Goal: Information Seeking & Learning: Learn about a topic

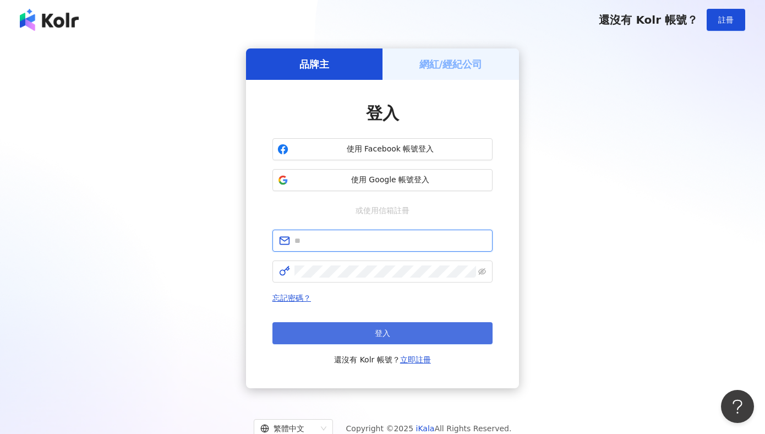
type input "**********"
click at [420, 329] on button "登入" at bounding box center [382, 333] width 220 height 22
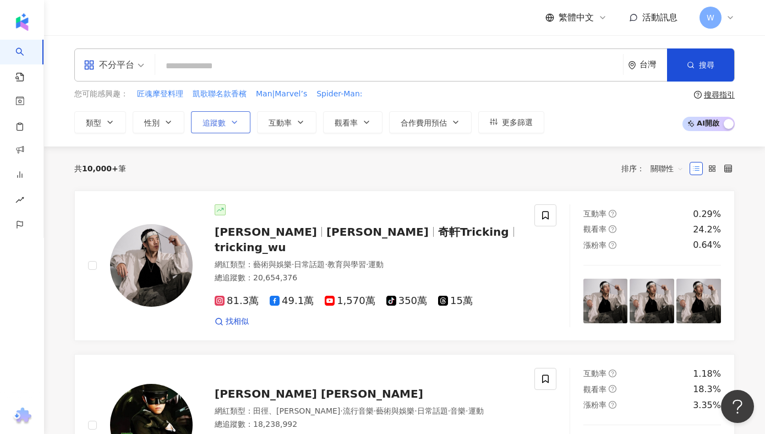
click at [223, 127] on span "追蹤數" at bounding box center [214, 122] width 23 height 9
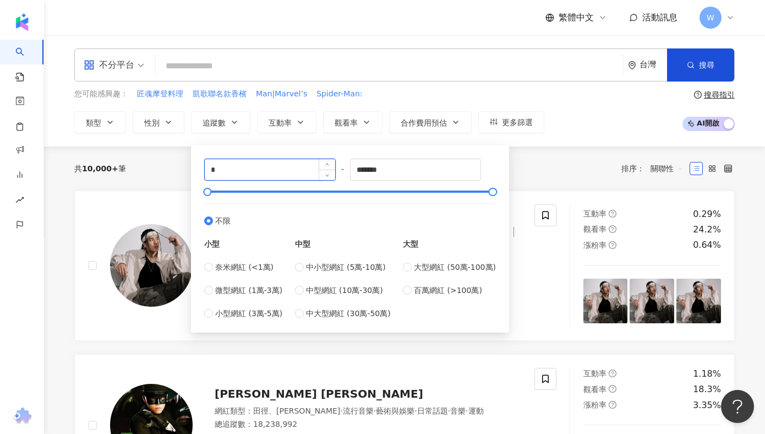
drag, startPoint x: 248, startPoint y: 174, endPoint x: 213, endPoint y: 174, distance: 35.2
click at [213, 174] on input "*" at bounding box center [270, 169] width 130 height 21
type input "*"
type input "*****"
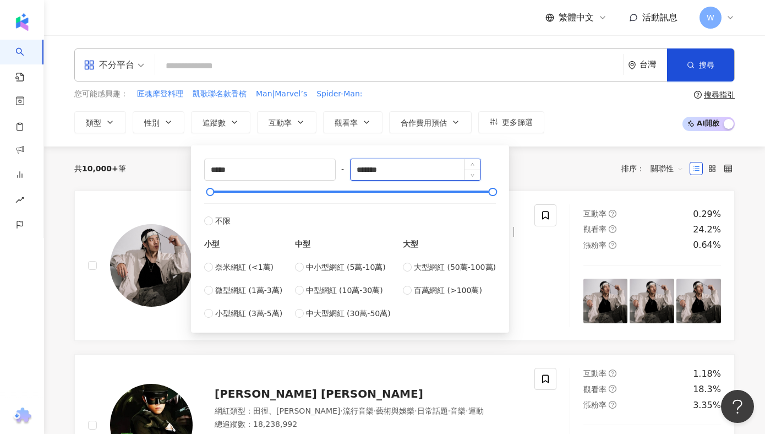
drag, startPoint x: 362, startPoint y: 171, endPoint x: 445, endPoint y: 171, distance: 83.1
click at [445, 171] on input "*******" at bounding box center [416, 169] width 130 height 21
type input "*"
type input "******"
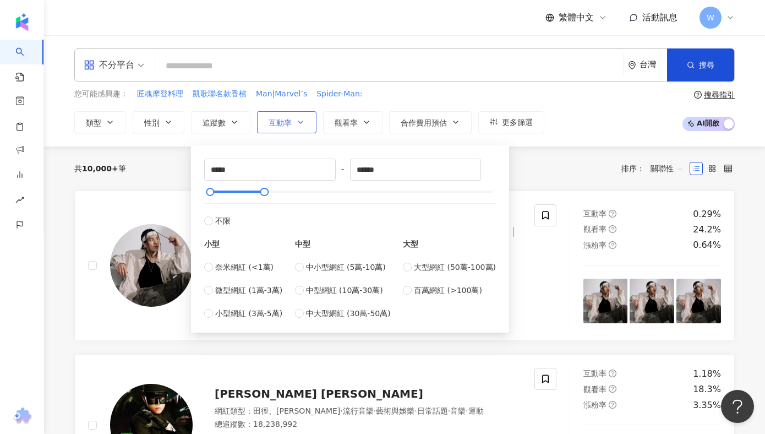
click at [275, 122] on span "互動率" at bounding box center [280, 122] width 23 height 9
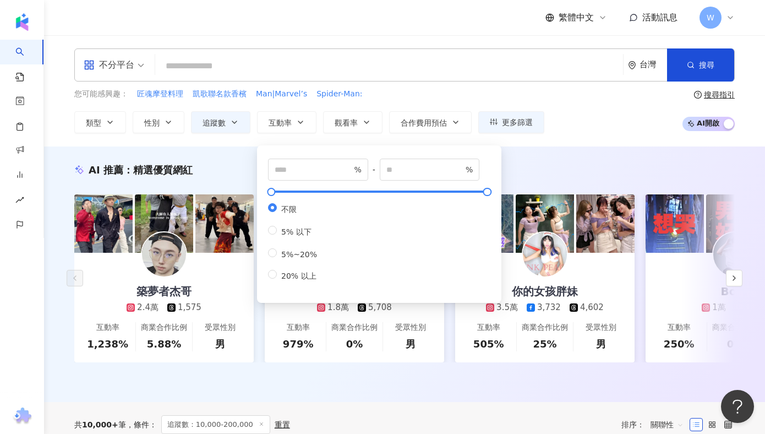
click at [302, 260] on div "不限 5% 以下 5%~20% 20% 以上" at bounding box center [297, 242] width 58 height 78
click at [290, 251] on span "5%~20%" at bounding box center [299, 254] width 45 height 9
type input "*"
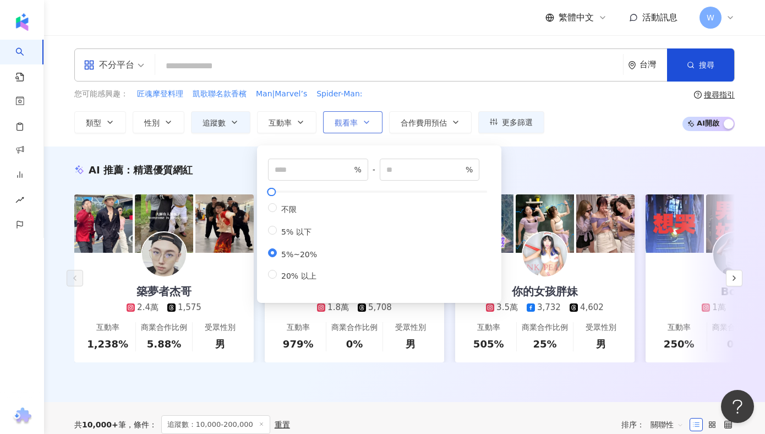
click at [352, 125] on span "觀看率" at bounding box center [346, 122] width 23 height 9
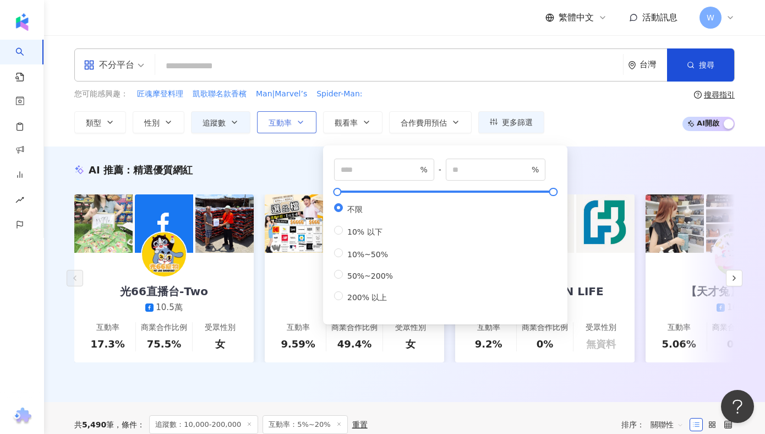
click at [282, 117] on button "互動率" at bounding box center [286, 122] width 59 height 22
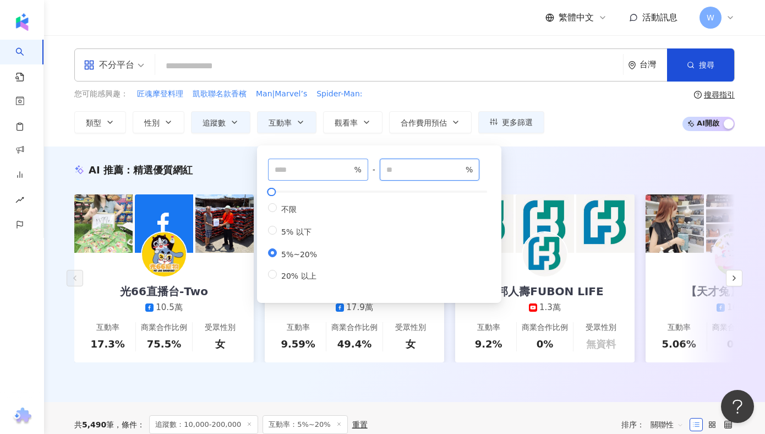
drag, startPoint x: 446, startPoint y: 170, endPoint x: 298, endPoint y: 167, distance: 148.1
click at [298, 167] on div "* % - ** % 不限 5% 以下 5%~20% 20% 以上" at bounding box center [379, 220] width 222 height 123
drag, startPoint x: 414, startPoint y: 172, endPoint x: 339, endPoint y: 171, distance: 75.4
click at [339, 171] on div "* % - *** % 不限 5% 以下 5%~20% 20% 以上" at bounding box center [379, 220] width 222 height 123
click at [463, 166] on input "***" at bounding box center [424, 169] width 77 height 12
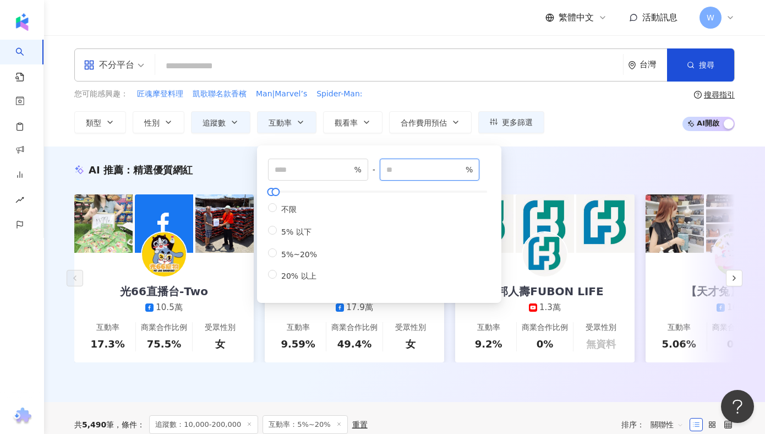
click at [463, 166] on input "***" at bounding box center [424, 169] width 77 height 12
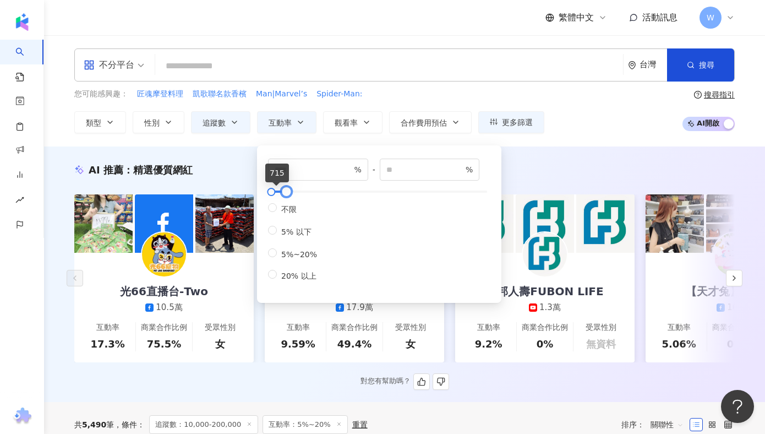
type input "*****"
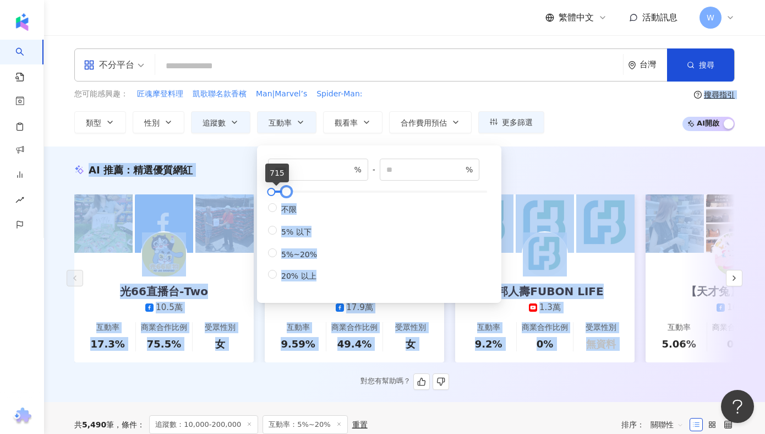
drag, startPoint x: 275, startPoint y: 192, endPoint x: 680, endPoint y: 192, distance: 405.1
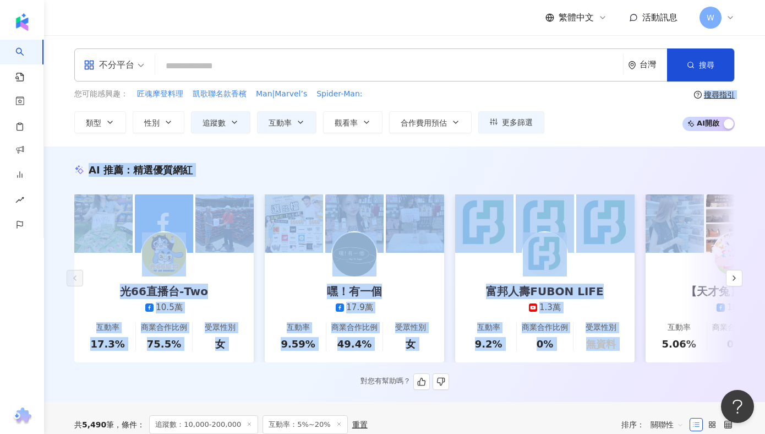
click at [568, 165] on div "AI 推薦 ： 精選優質網紅" at bounding box center [404, 170] width 660 height 14
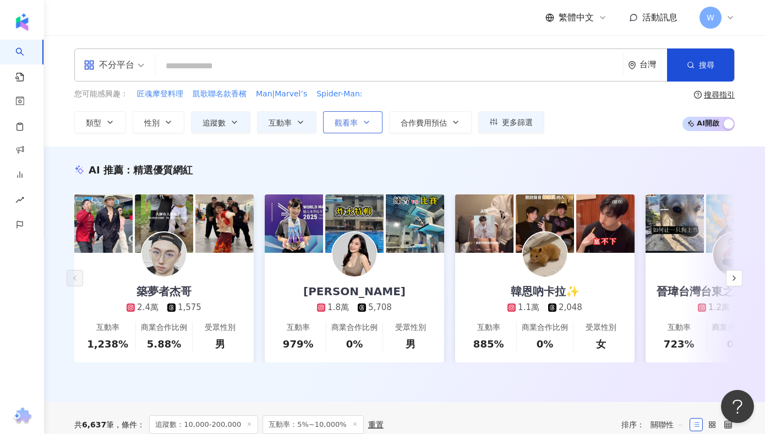
click at [343, 122] on span "觀看率" at bounding box center [346, 122] width 23 height 9
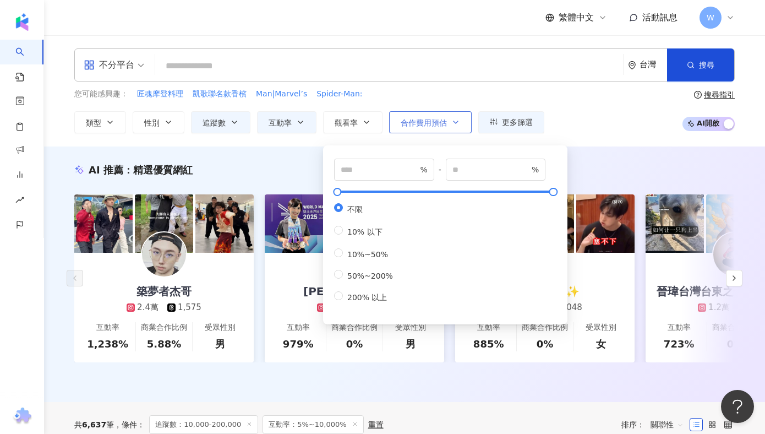
click at [413, 116] on button "合作費用預估" at bounding box center [430, 122] width 83 height 22
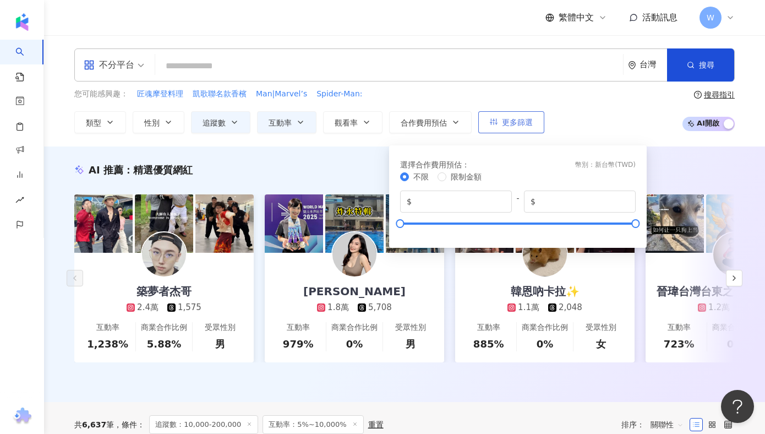
click at [542, 116] on button "更多篩選" at bounding box center [511, 122] width 66 height 22
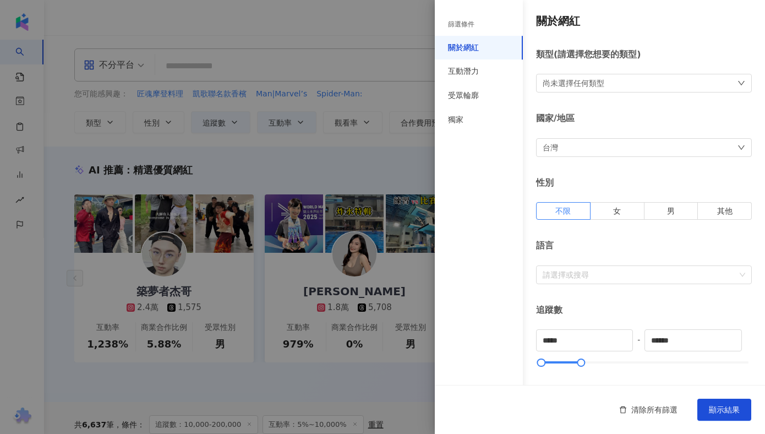
click at [360, 140] on div at bounding box center [382, 217] width 765 height 434
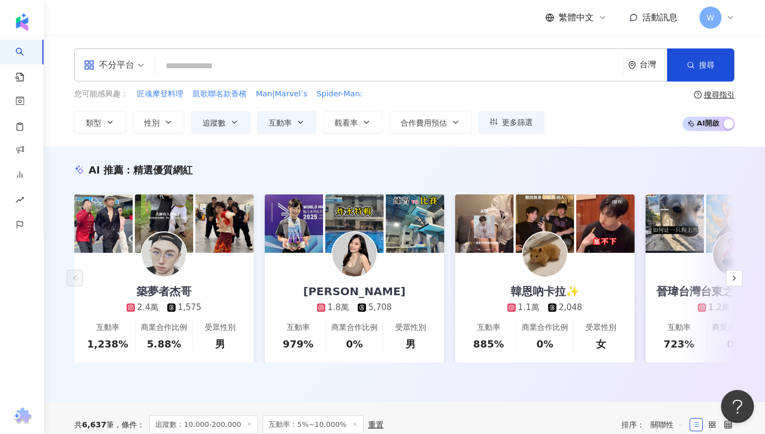
click at [127, 68] on div "不分平台" at bounding box center [109, 65] width 51 height 18
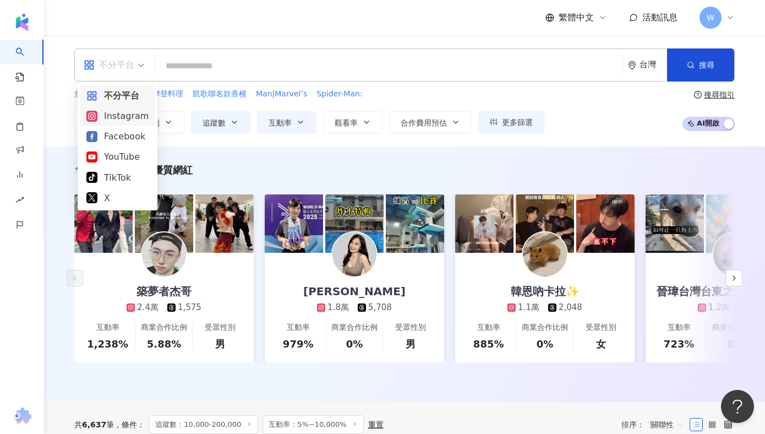
click at [201, 148] on div "AI 推薦 ： 精選優質網紅 築夢者杰哥 2.4萬 1,575 互動率 1,238% 商業合作比例 5.88% 受眾性別 男 林玉心 Serina 1.8萬 …" at bounding box center [404, 273] width 721 height 255
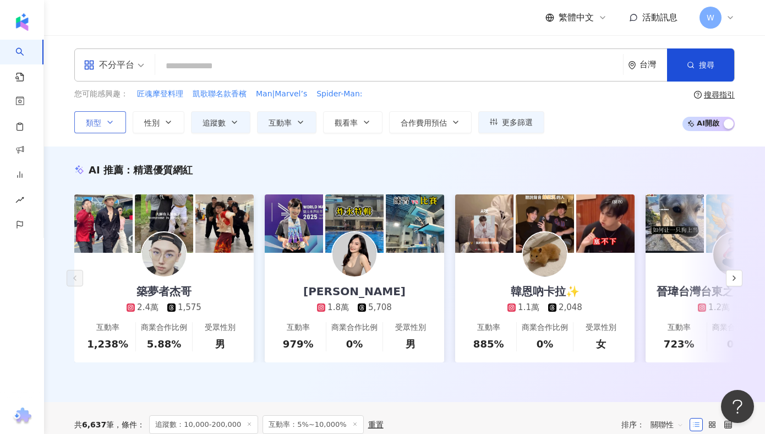
click at [108, 123] on icon "button" at bounding box center [110, 122] width 9 height 9
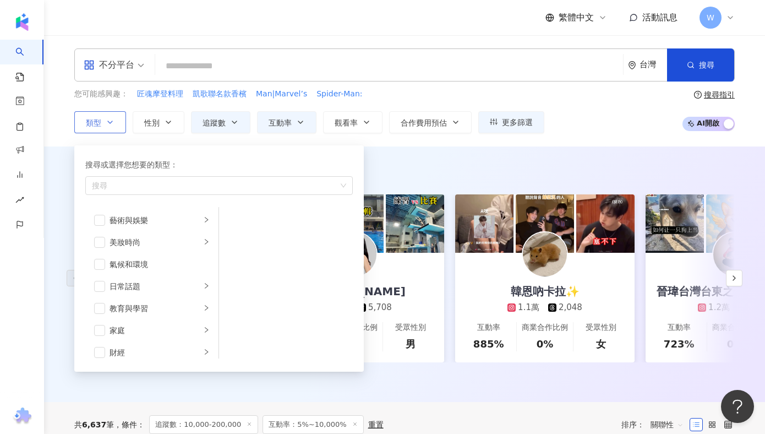
click at [108, 123] on icon "button" at bounding box center [110, 122] width 9 height 9
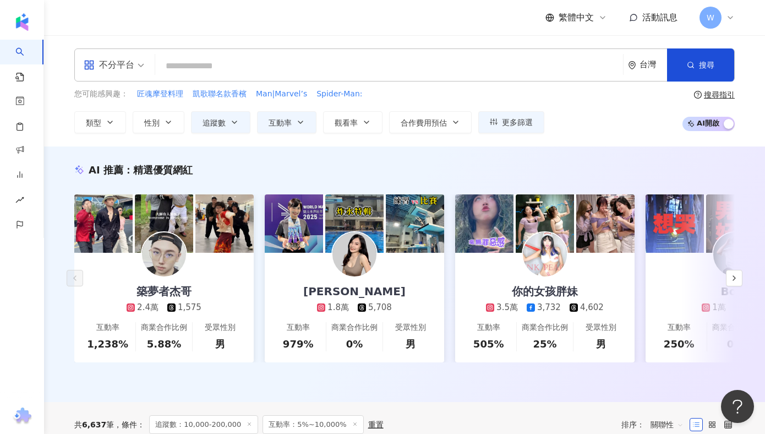
click at [139, 68] on span "不分平台" at bounding box center [114, 65] width 61 height 18
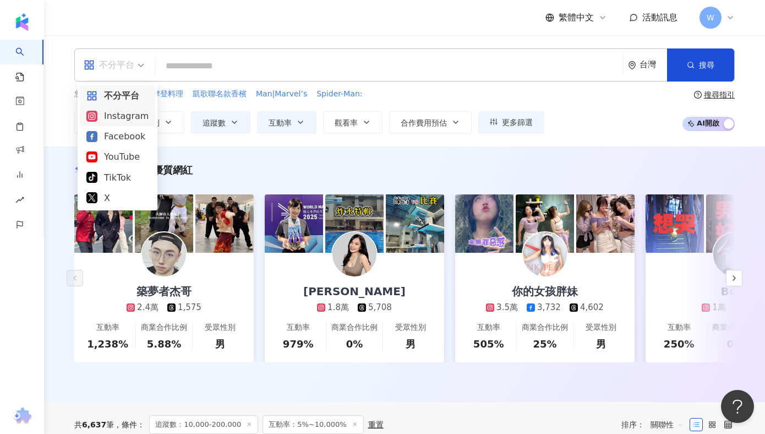
click at [131, 116] on div "Instagram" at bounding box center [117, 116] width 62 height 14
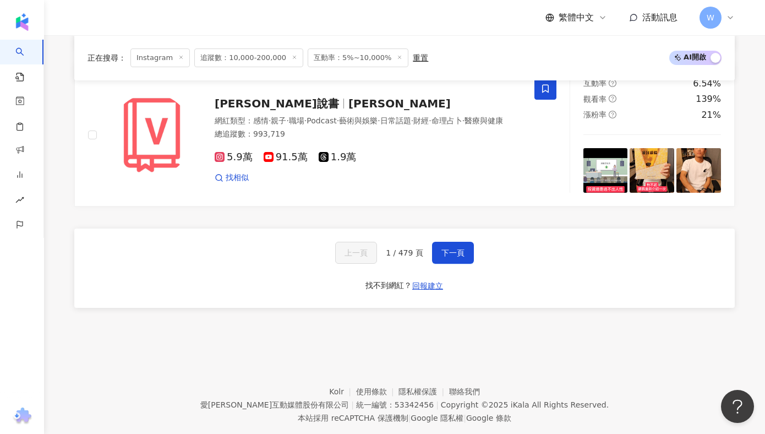
scroll to position [2213, 0]
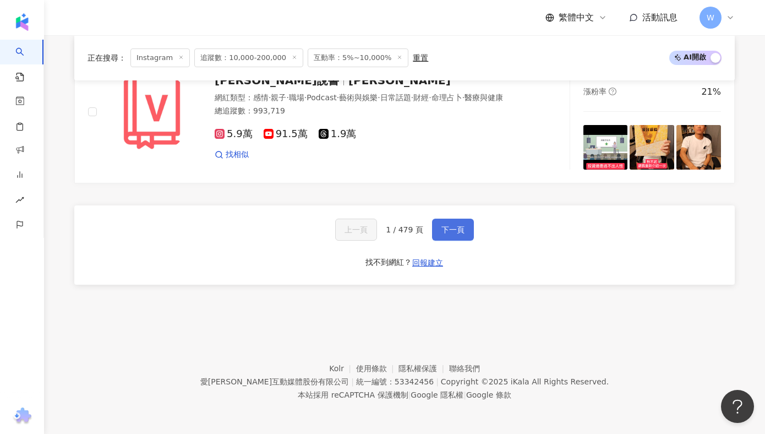
click at [462, 234] on button "下一頁" at bounding box center [453, 230] width 42 height 22
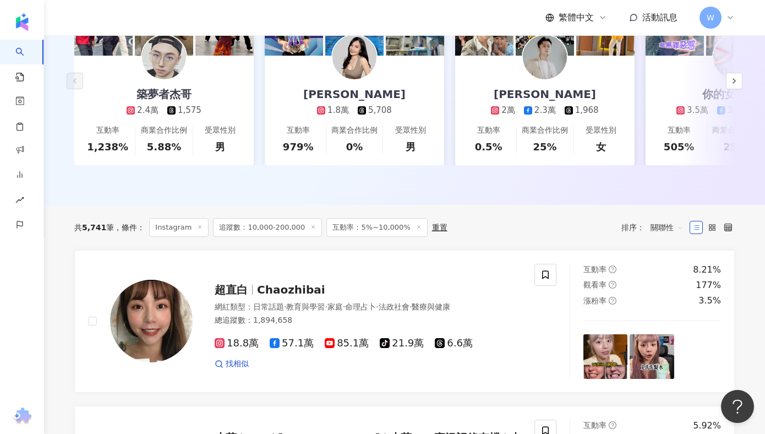
scroll to position [127, 0]
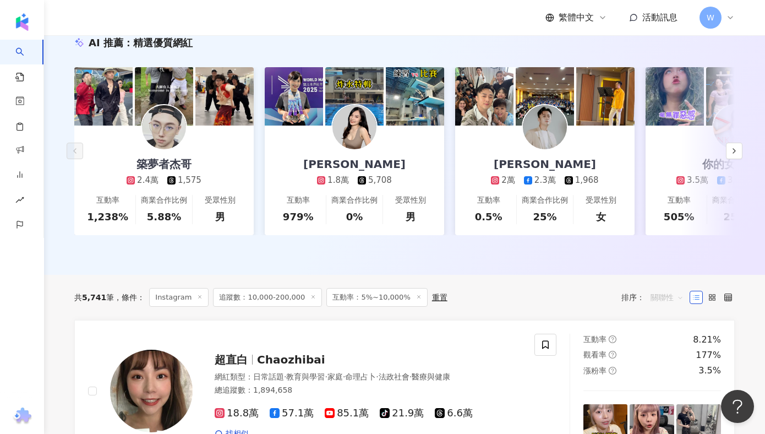
click at [675, 294] on span "關聯性" at bounding box center [667, 297] width 33 height 18
click at [676, 378] on div "互動率" at bounding box center [667, 376] width 28 height 12
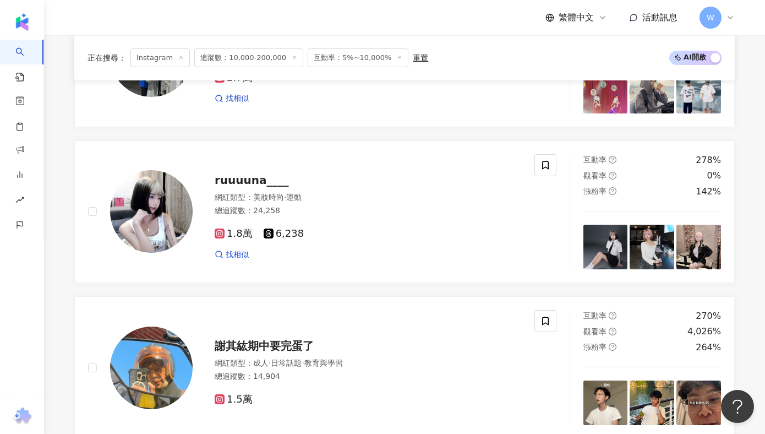
scroll to position [1773, 0]
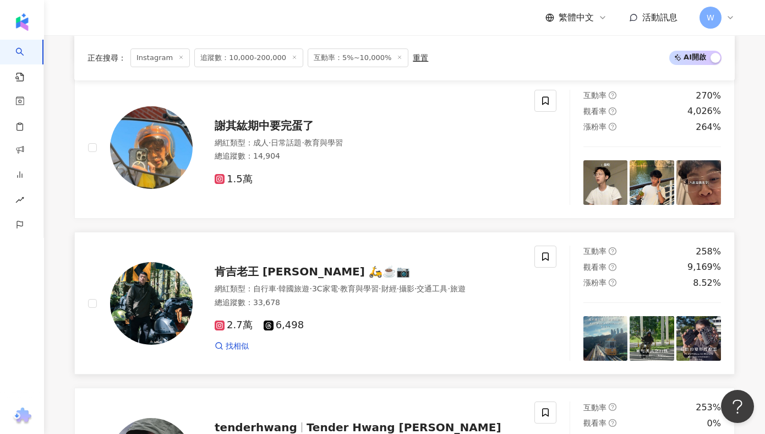
click at [257, 266] on span "肯吉老王 Kenji Wang 🛵☕️📷" at bounding box center [312, 271] width 195 height 13
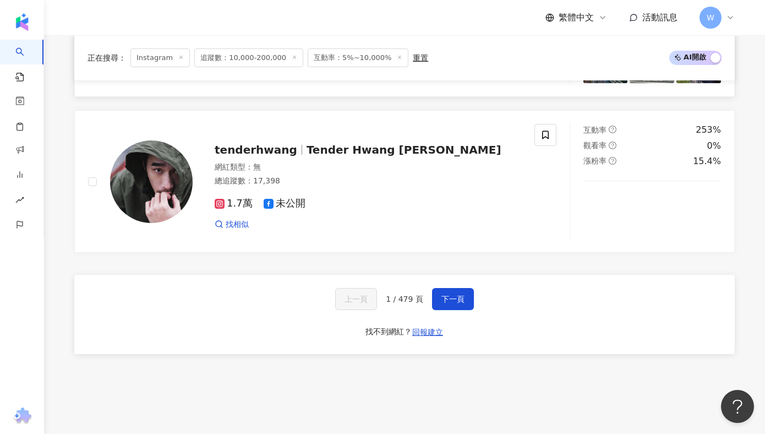
scroll to position [2057, 0]
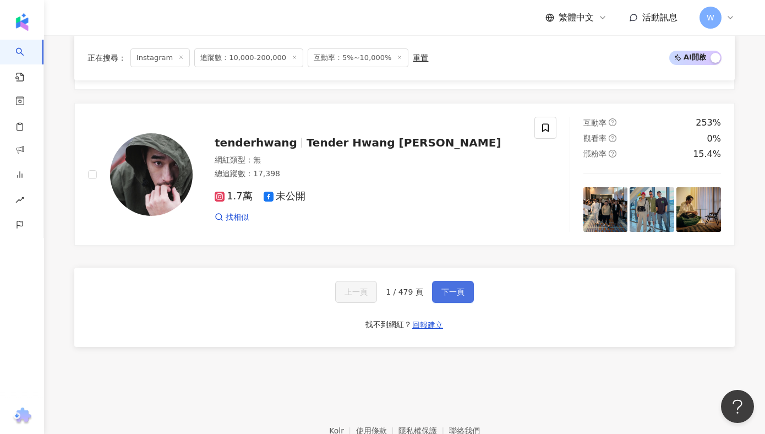
click at [455, 294] on span "下一頁" at bounding box center [452, 291] width 23 height 9
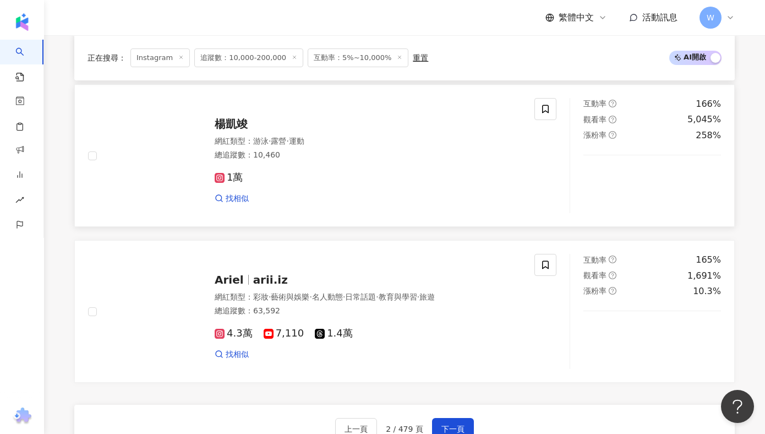
scroll to position [2120, 0]
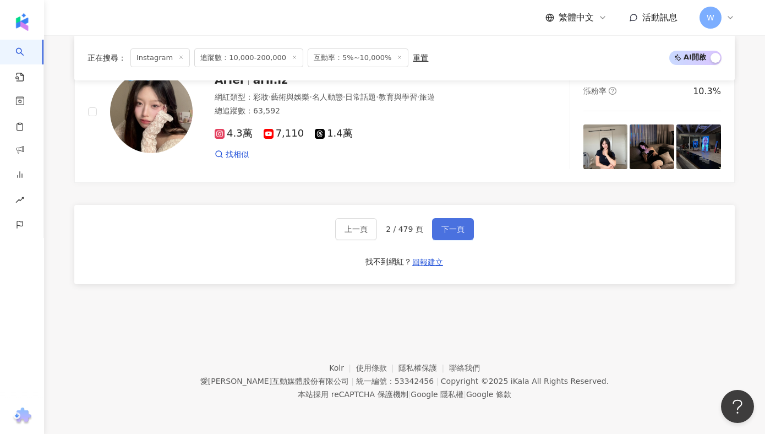
click at [458, 223] on button "下一頁" at bounding box center [453, 229] width 42 height 22
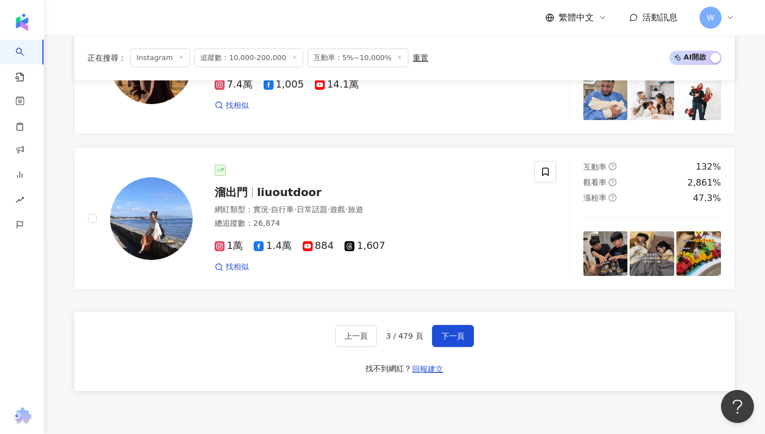
scroll to position [2237, 0]
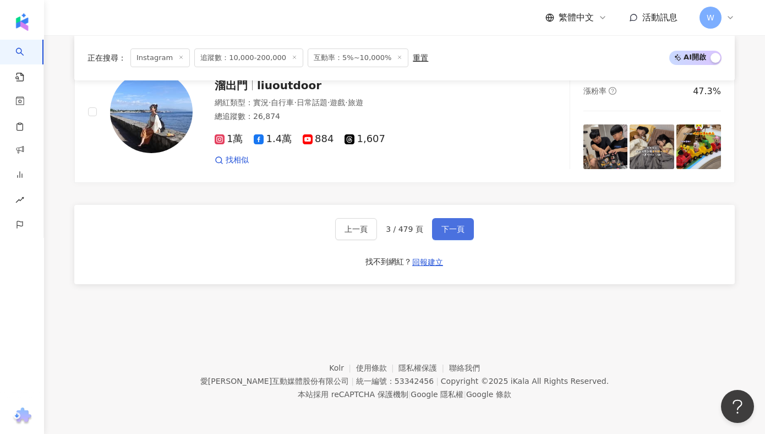
click at [451, 225] on span "下一頁" at bounding box center [452, 229] width 23 height 9
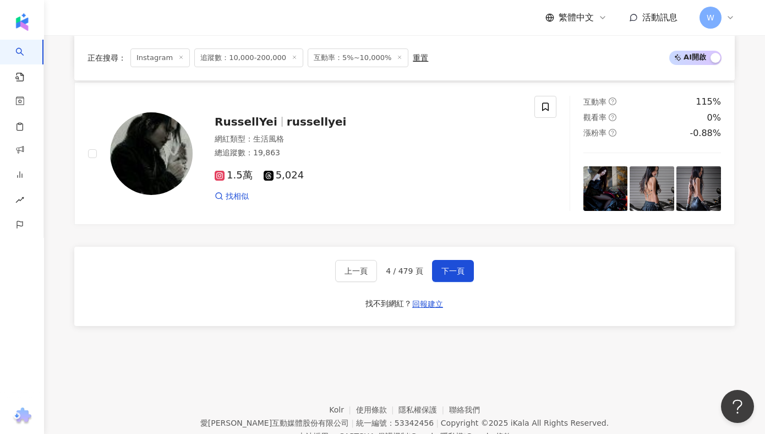
scroll to position [2120, 0]
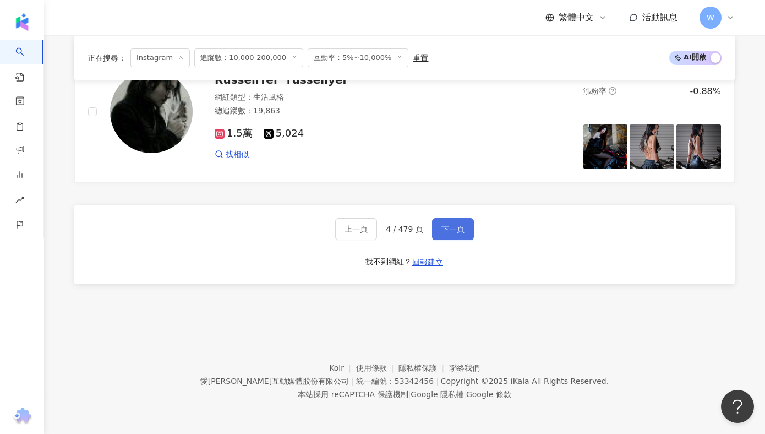
click at [455, 219] on button "下一頁" at bounding box center [453, 229] width 42 height 22
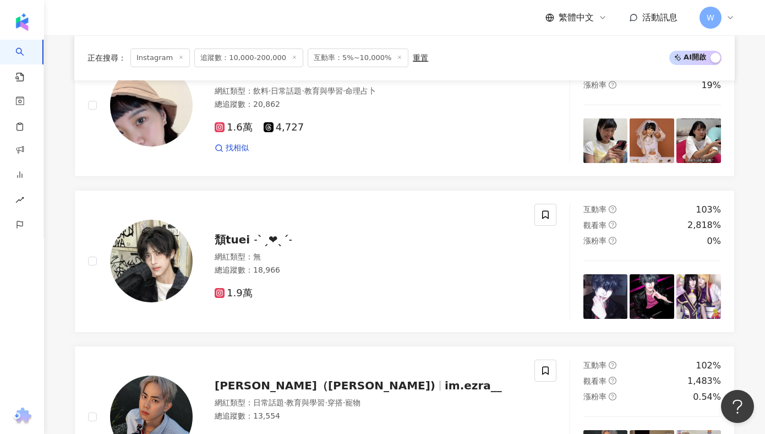
scroll to position [2123, 0]
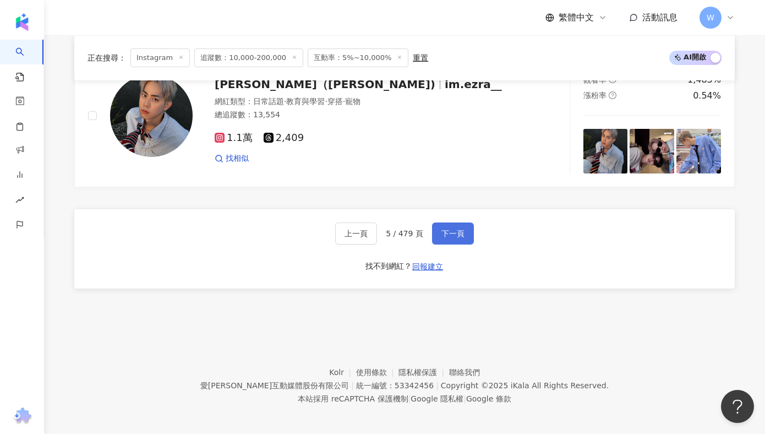
click at [462, 231] on span "下一頁" at bounding box center [452, 233] width 23 height 9
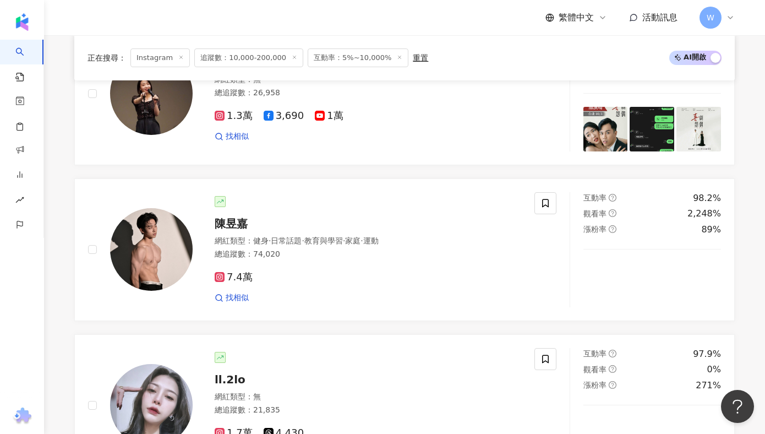
scroll to position [798, 0]
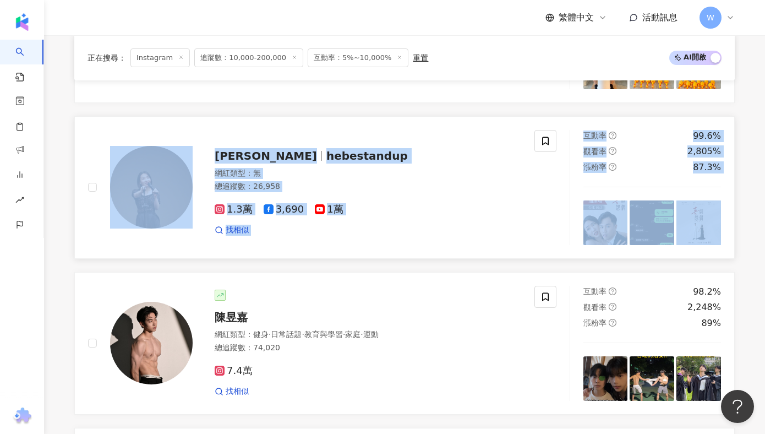
click at [276, 121] on link "林妍霏 hebestandup 網紅類型 ： 無 總追蹤數 ： 26,958 1.3萬 3,690 1萬 找相似 互動率 99.6% 觀看率 2,805% 漲…" at bounding box center [404, 187] width 660 height 143
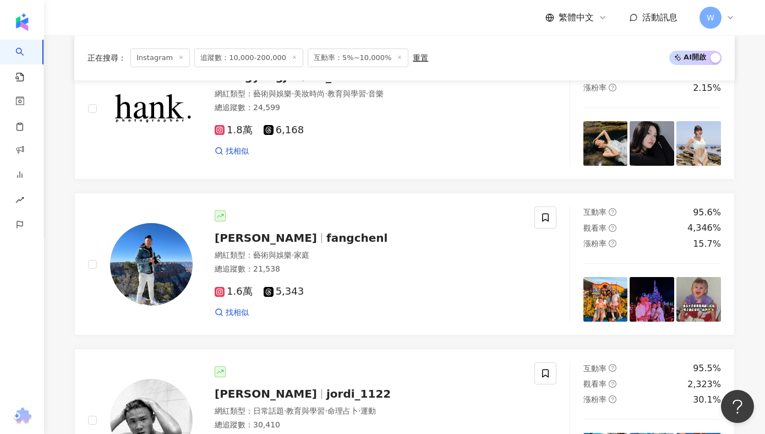
scroll to position [2040, 0]
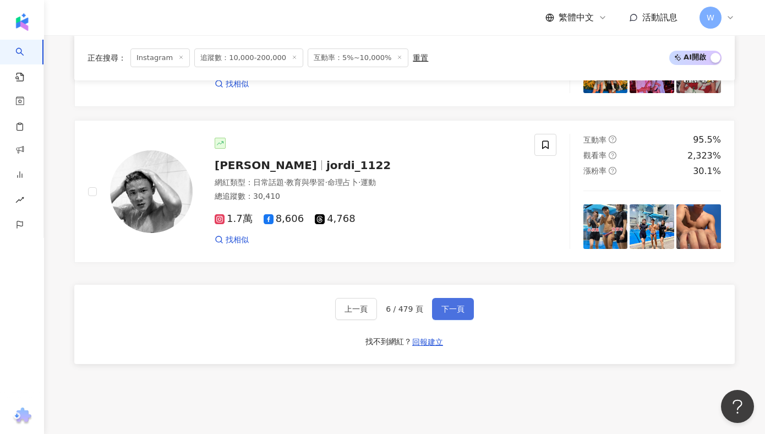
click at [461, 312] on span "下一頁" at bounding box center [452, 308] width 23 height 9
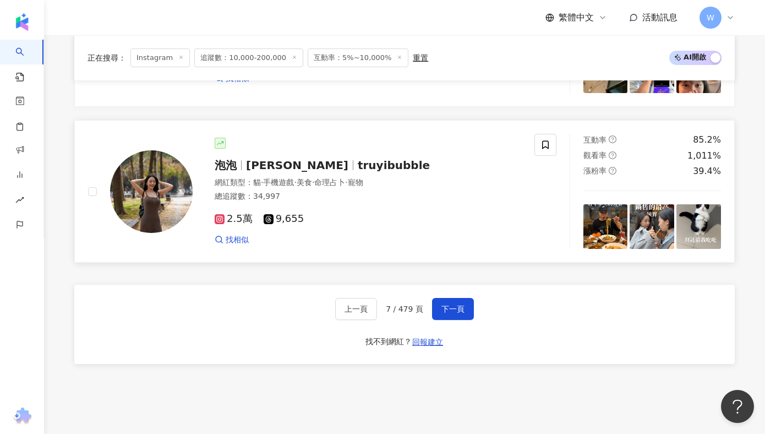
click at [275, 168] on span "黃楚詒" at bounding box center [297, 165] width 102 height 13
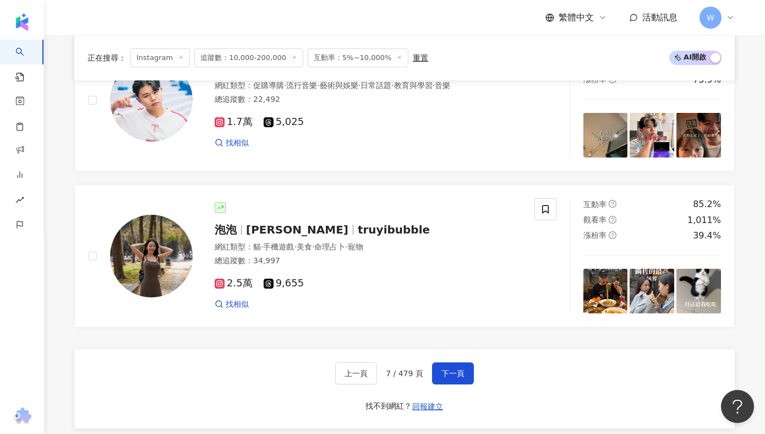
scroll to position [2120, 0]
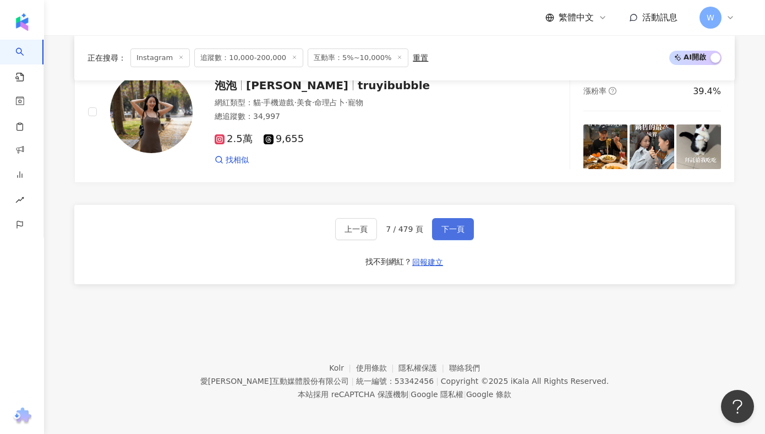
click at [458, 226] on span "下一頁" at bounding box center [452, 229] width 23 height 9
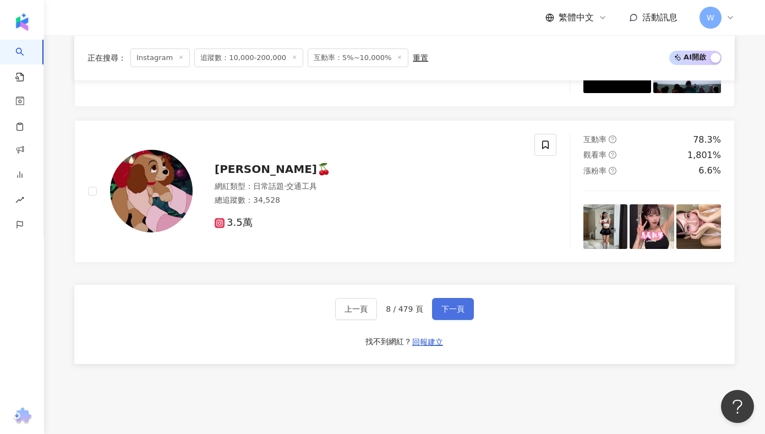
scroll to position [2143, 0]
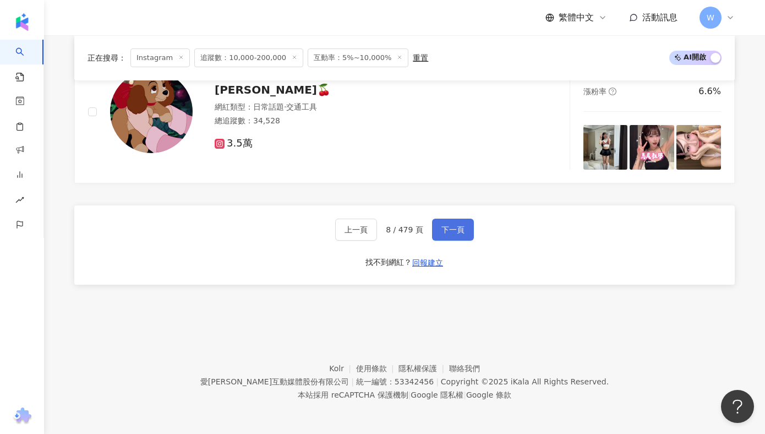
click at [458, 225] on span "下一頁" at bounding box center [452, 229] width 23 height 9
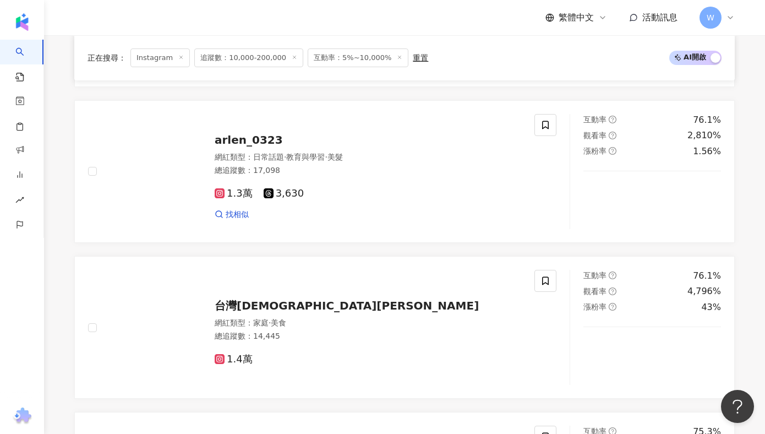
scroll to position [1594, 0]
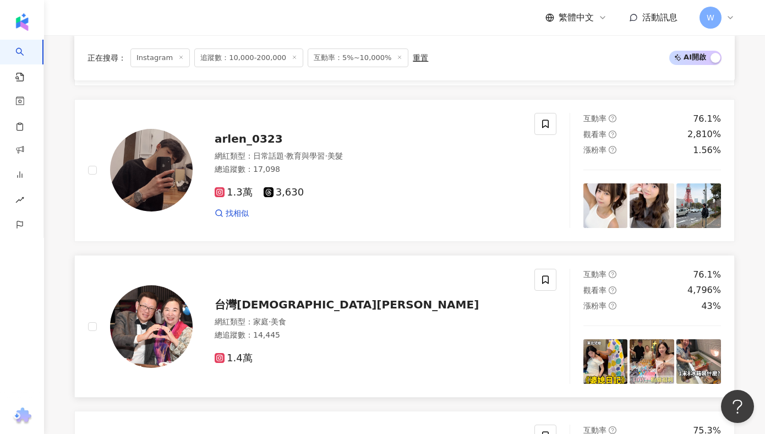
click at [286, 302] on span "台灣婆婆Sophia" at bounding box center [347, 304] width 264 height 13
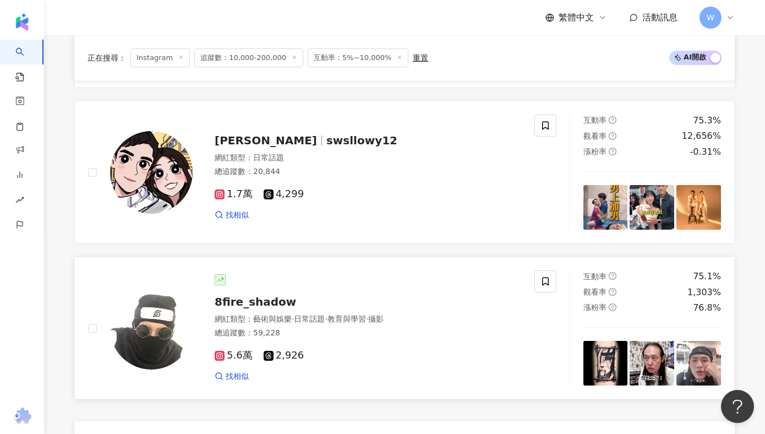
scroll to position [2120, 0]
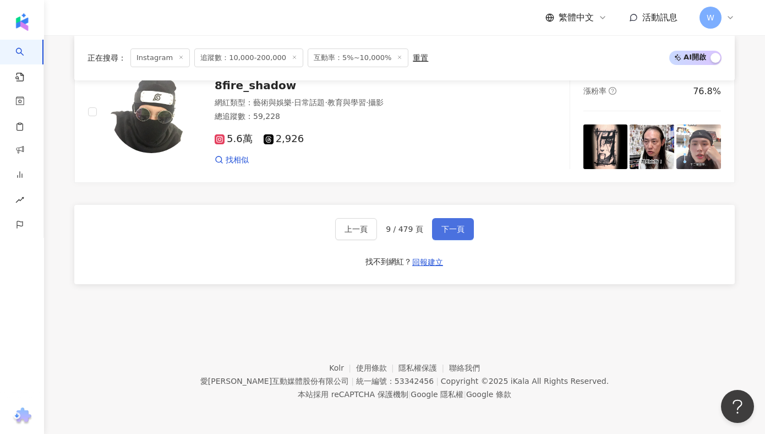
click at [462, 230] on span "下一頁" at bounding box center [452, 229] width 23 height 9
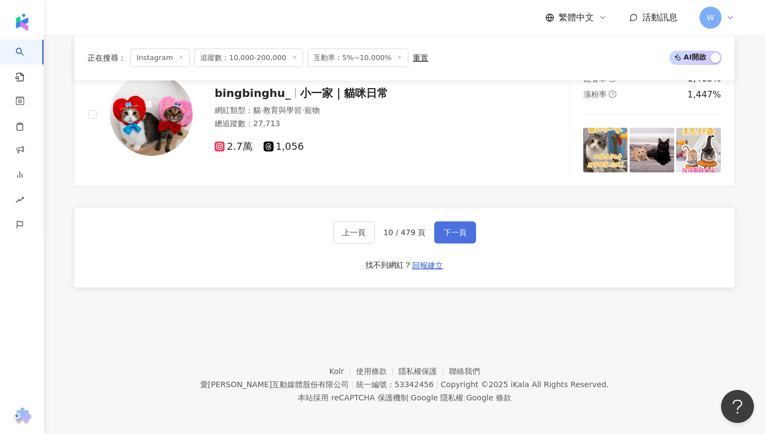
click at [466, 231] on button "下一頁" at bounding box center [455, 232] width 42 height 22
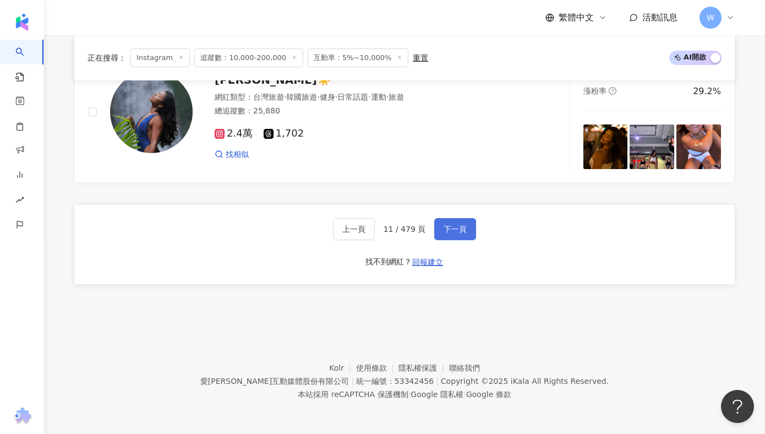
click at [447, 226] on span "下一頁" at bounding box center [455, 229] width 23 height 9
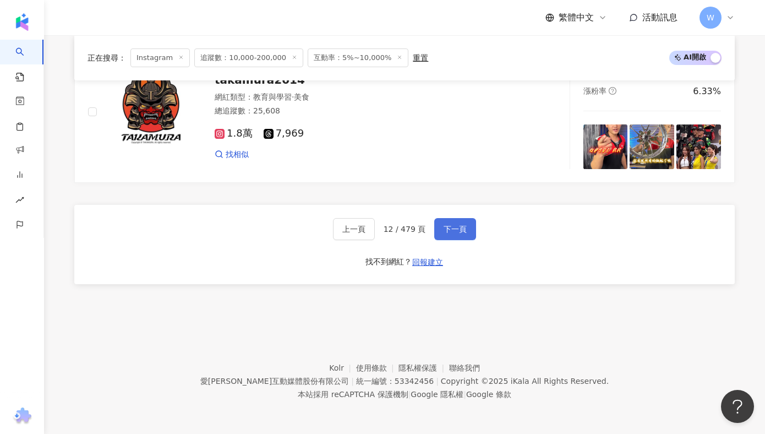
click at [468, 226] on button "下一頁" at bounding box center [455, 229] width 42 height 22
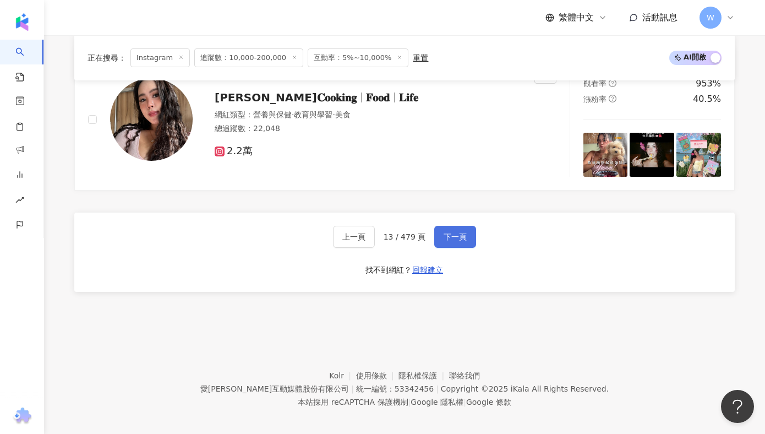
click at [463, 226] on button "下一頁" at bounding box center [455, 237] width 42 height 22
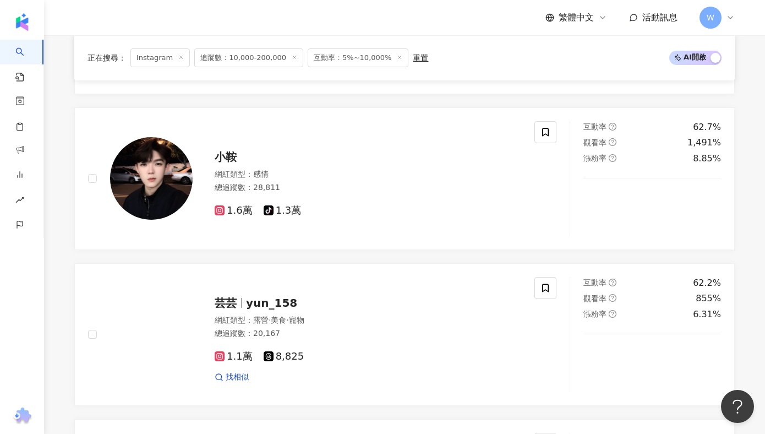
scroll to position [1113, 0]
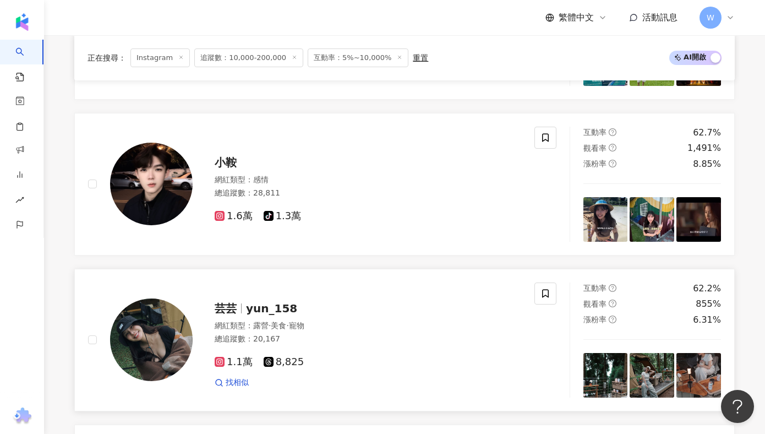
click at [252, 313] on span "yun_158" at bounding box center [271, 308] width 51 height 13
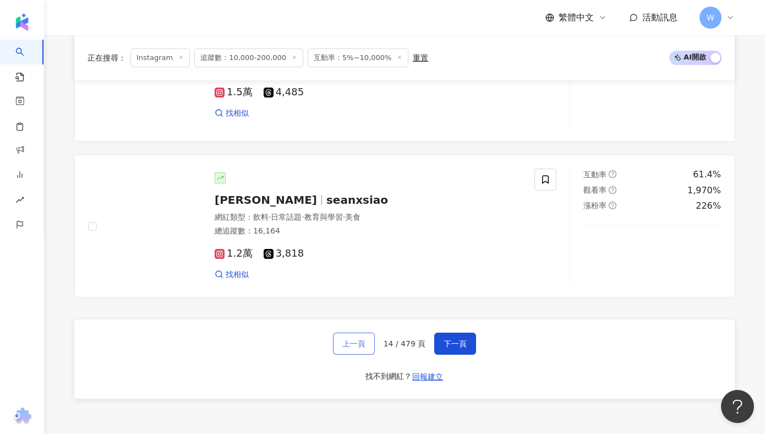
scroll to position [2116, 0]
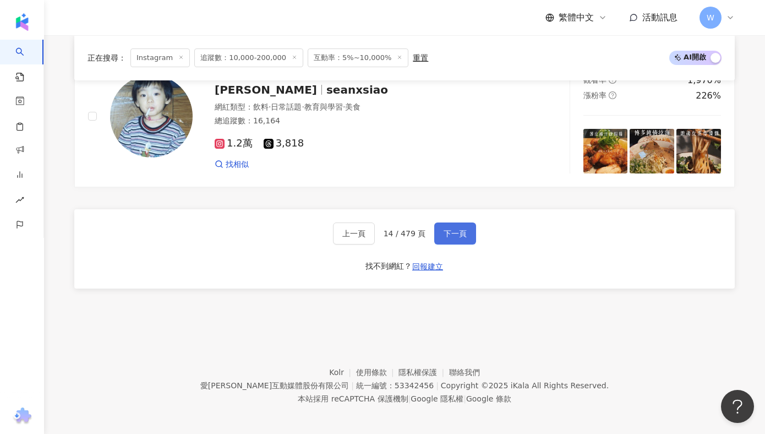
click at [456, 233] on span "下一頁" at bounding box center [455, 233] width 23 height 9
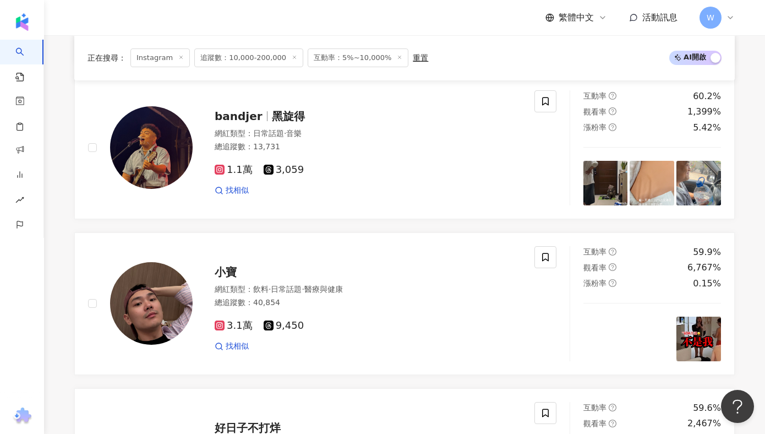
scroll to position [1304, 0]
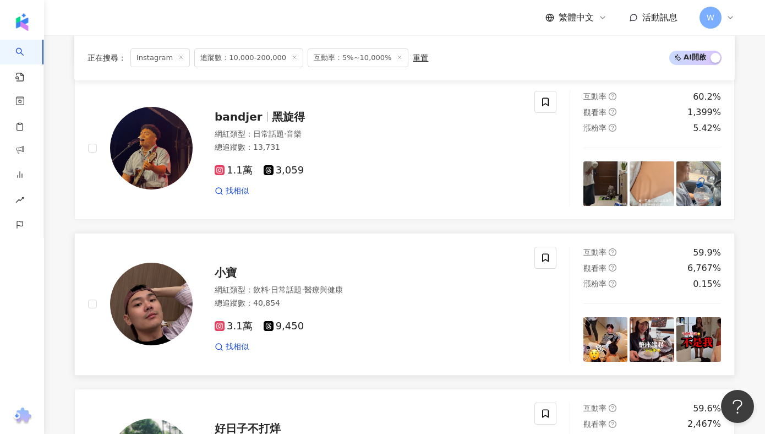
click at [225, 272] on span "小寶" at bounding box center [226, 272] width 22 height 13
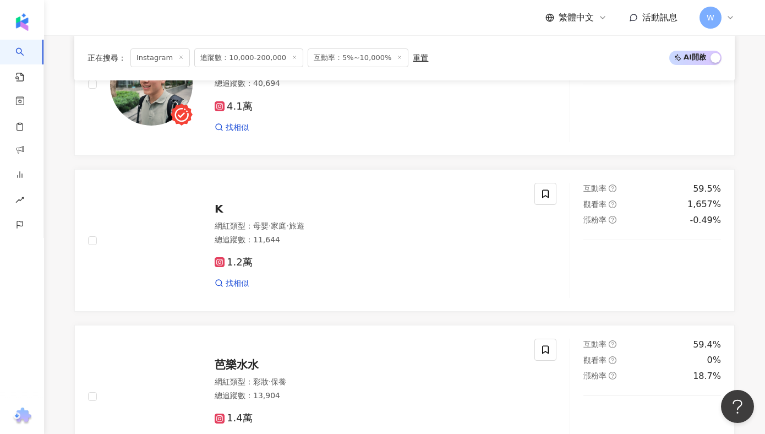
scroll to position [2120, 0]
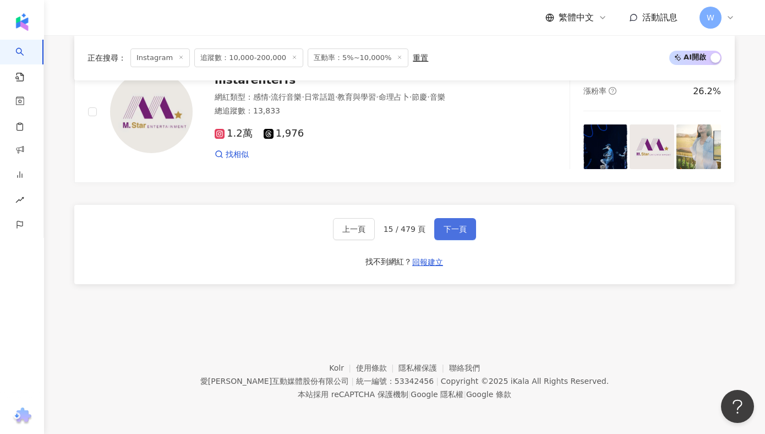
click at [438, 234] on button "下一頁" at bounding box center [455, 229] width 42 height 22
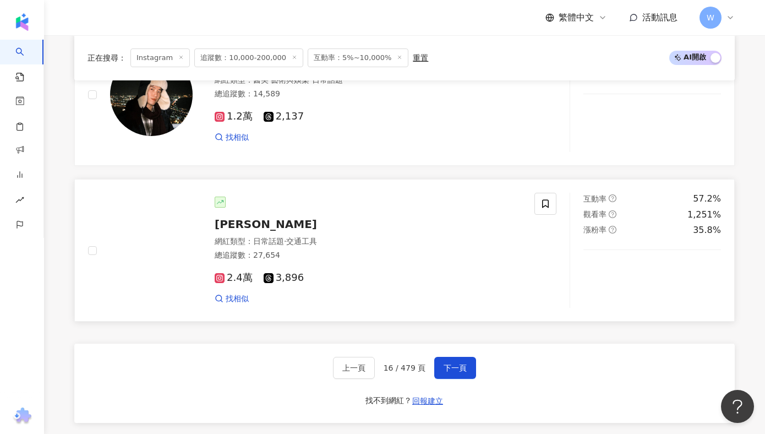
scroll to position [2033, 0]
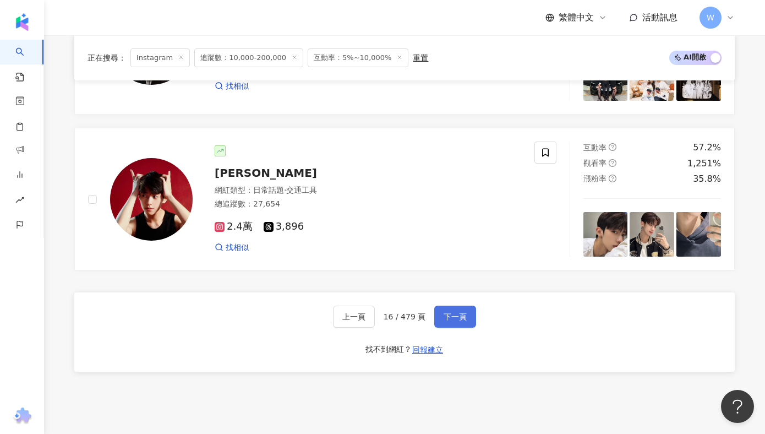
click at [455, 309] on button "下一頁" at bounding box center [455, 316] width 42 height 22
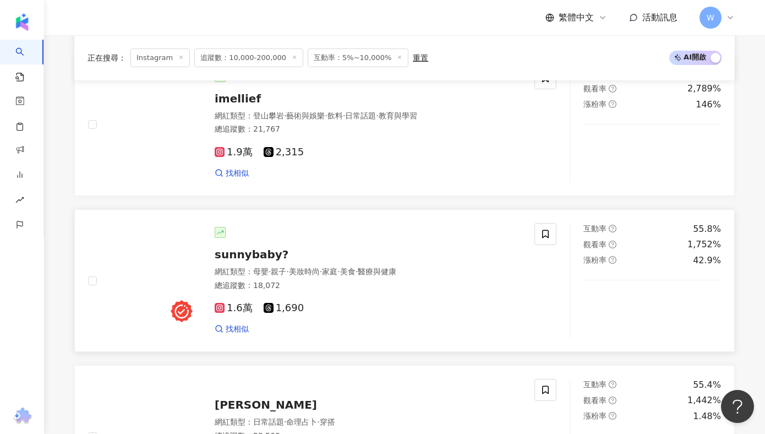
scroll to position [1521, 0]
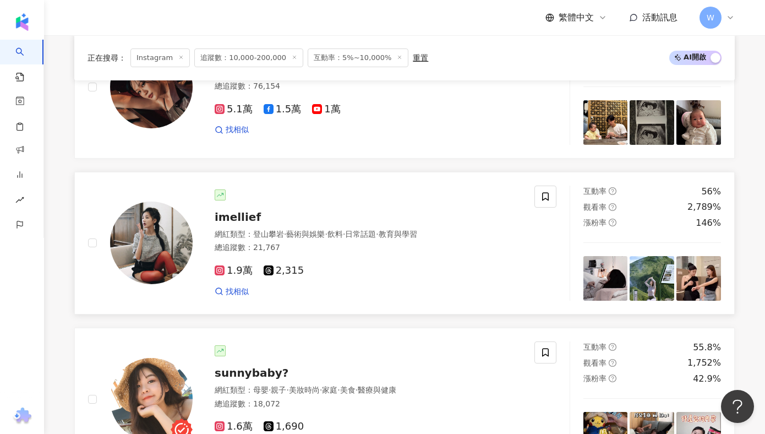
click at [243, 223] on div "imellief" at bounding box center [368, 216] width 307 height 15
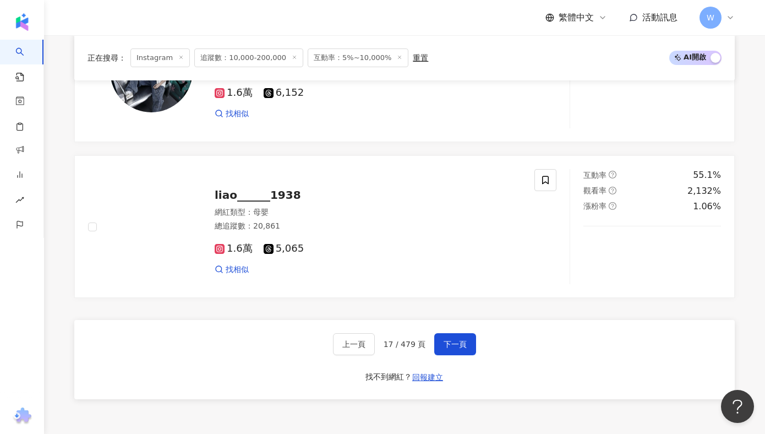
scroll to position [2120, 0]
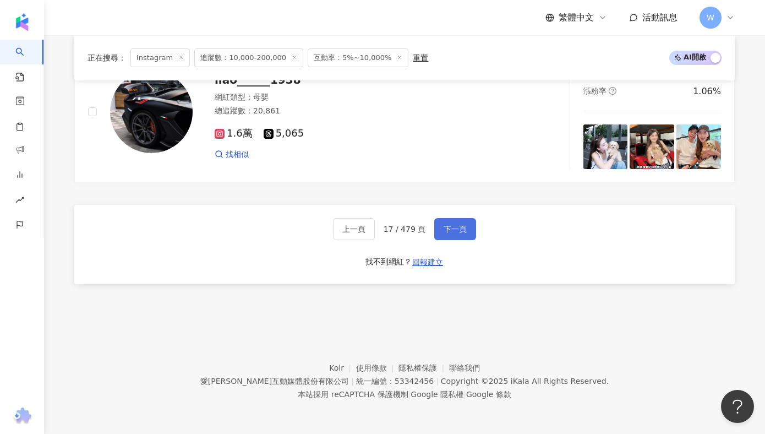
click at [458, 232] on span "下一頁" at bounding box center [455, 229] width 23 height 9
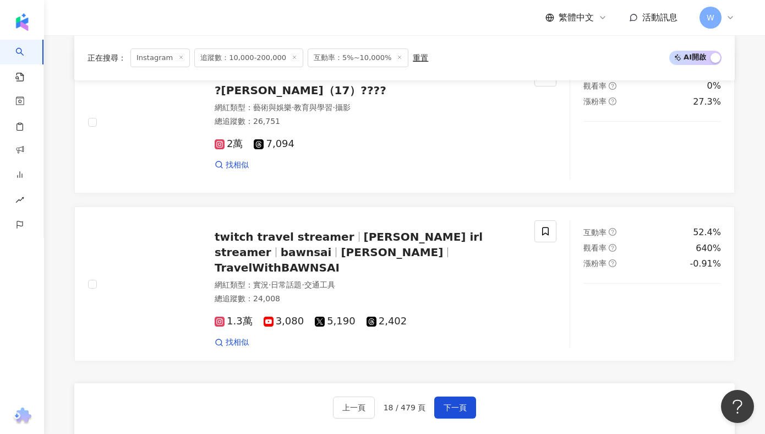
scroll to position [2123, 0]
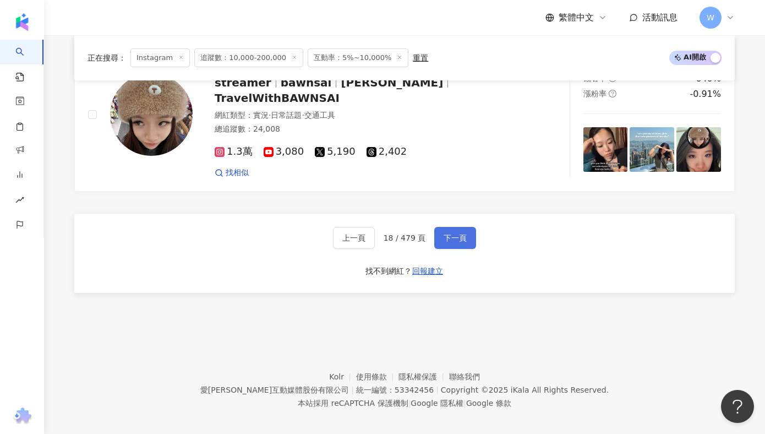
click at [454, 233] on span "下一頁" at bounding box center [455, 237] width 23 height 9
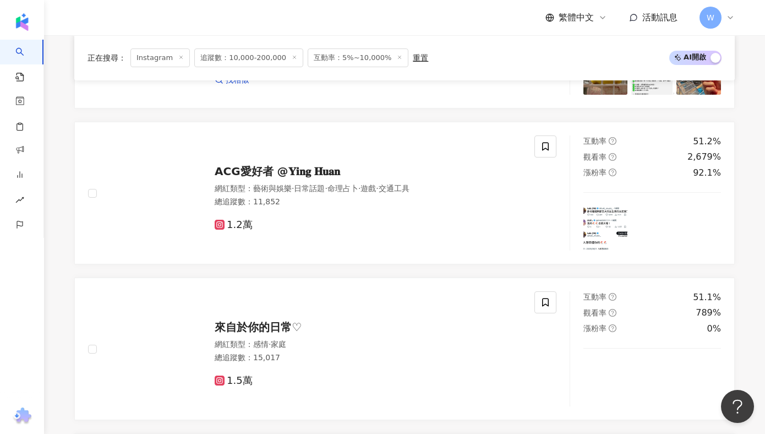
scroll to position [2120, 0]
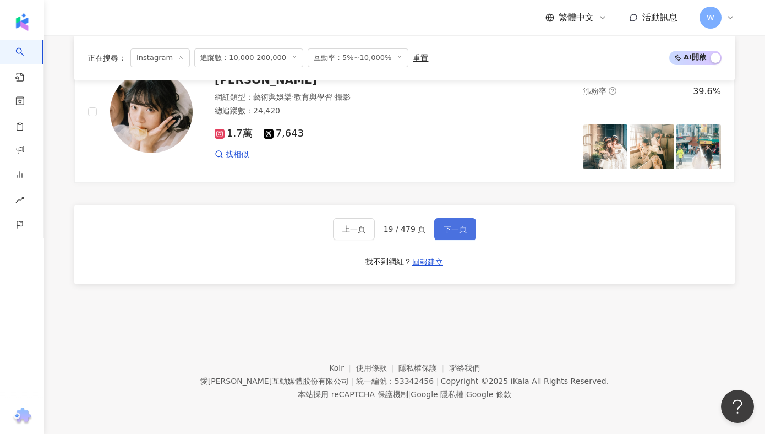
click at [471, 224] on button "下一頁" at bounding box center [455, 229] width 42 height 22
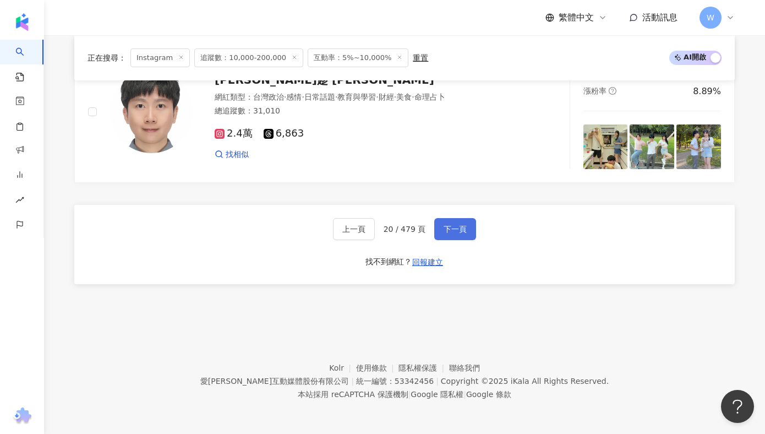
click at [448, 236] on button "下一頁" at bounding box center [455, 229] width 42 height 22
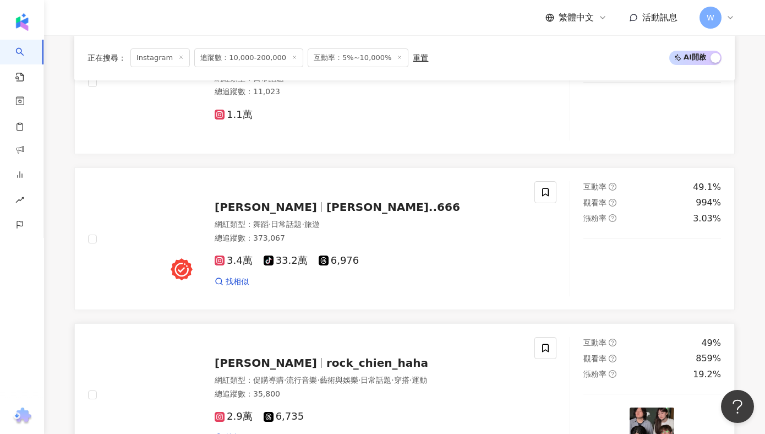
scroll to position [2095, 0]
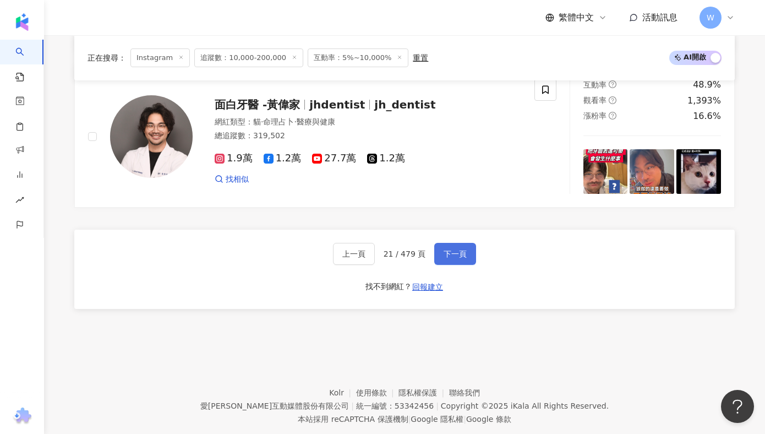
click at [461, 260] on button "下一頁" at bounding box center [455, 254] width 42 height 22
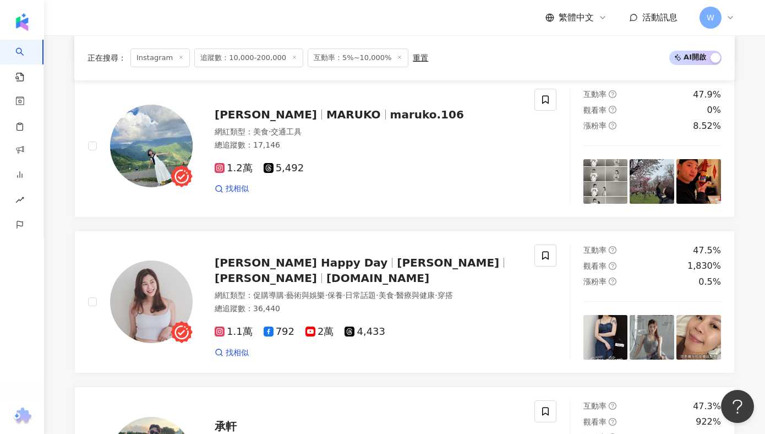
scroll to position [2120, 0]
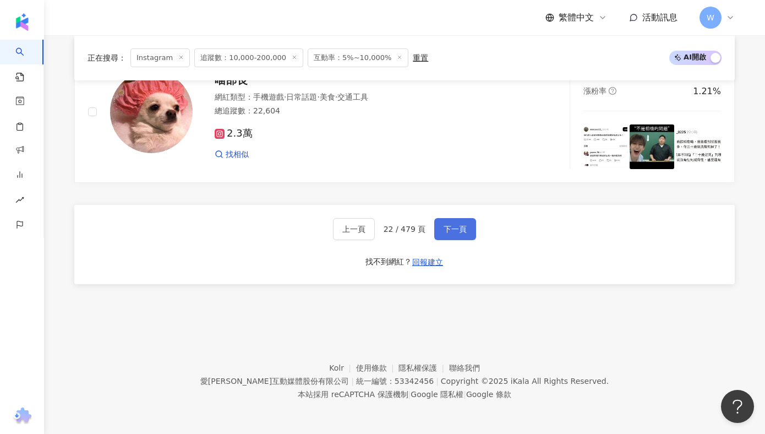
click at [451, 239] on button "下一頁" at bounding box center [455, 229] width 42 height 22
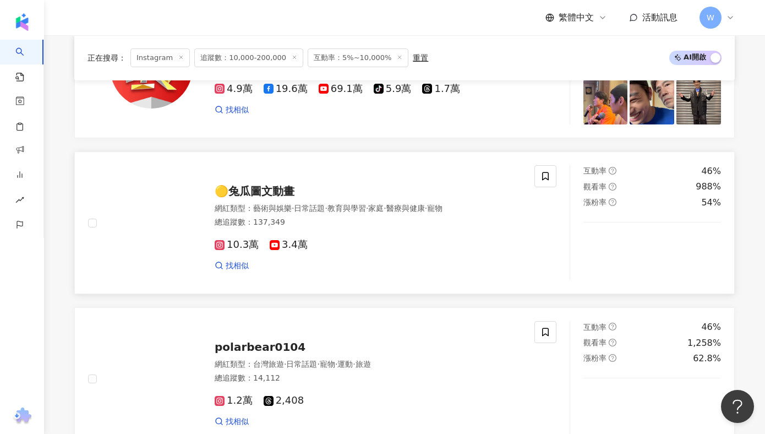
scroll to position [2002, 0]
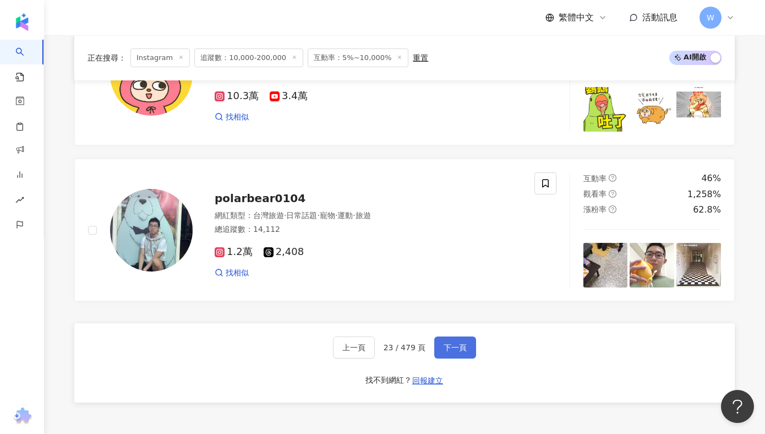
click at [465, 351] on span "下一頁" at bounding box center [455, 347] width 23 height 9
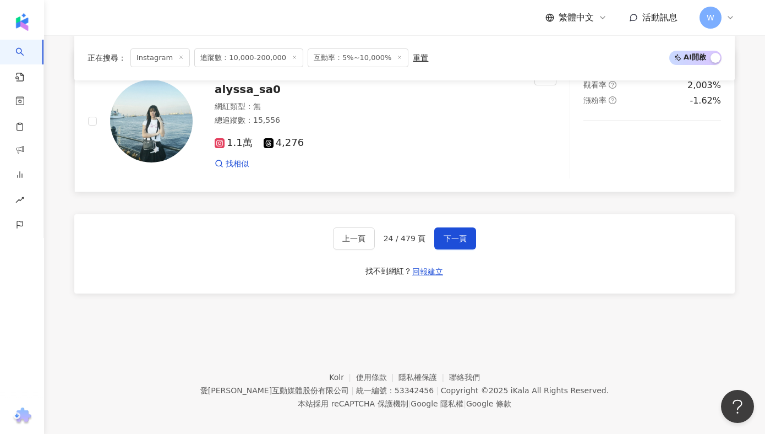
scroll to position [2120, 0]
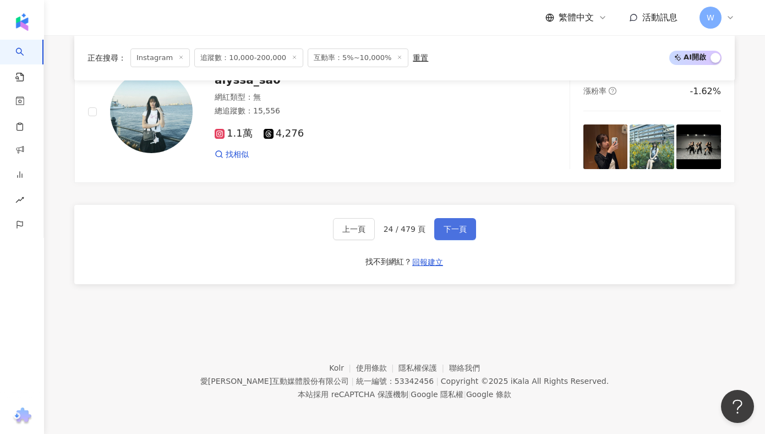
click at [452, 234] on button "下一頁" at bounding box center [455, 229] width 42 height 22
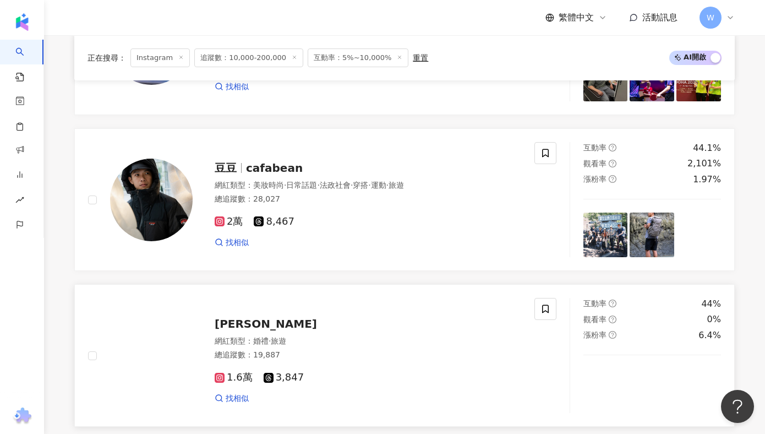
scroll to position [1598, 0]
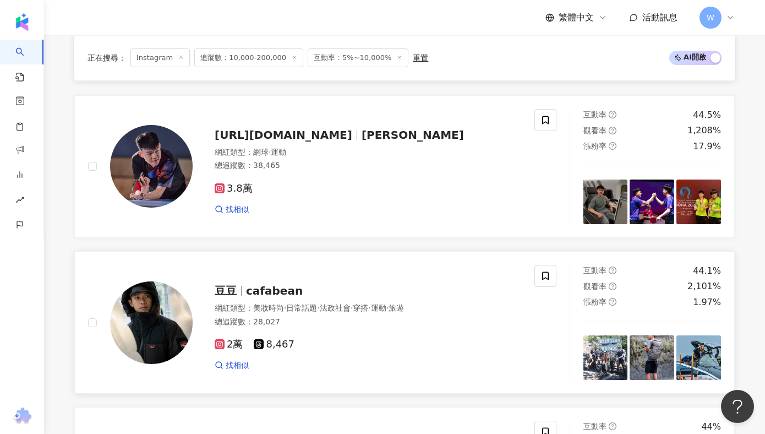
click at [269, 294] on span "cafabean" at bounding box center [274, 290] width 57 height 13
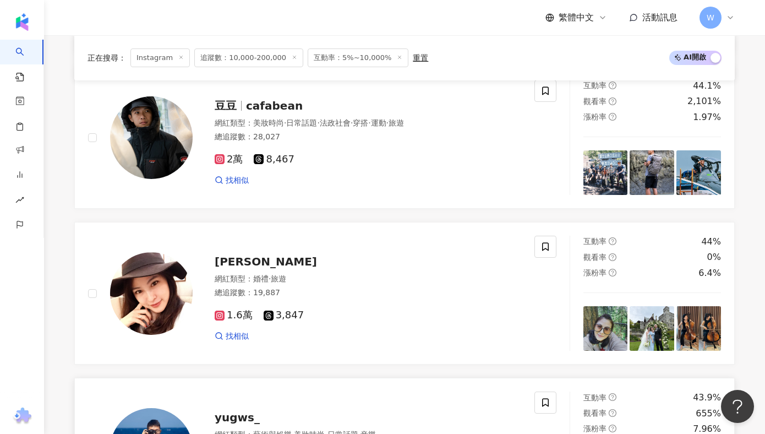
scroll to position [1975, 0]
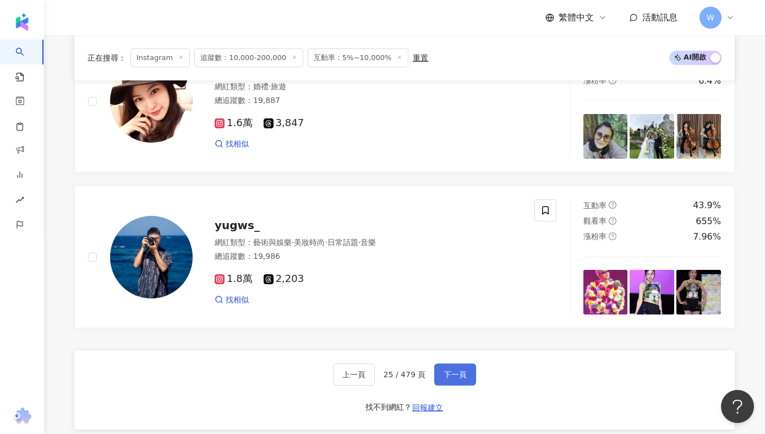
click at [464, 372] on span "下一頁" at bounding box center [455, 374] width 23 height 9
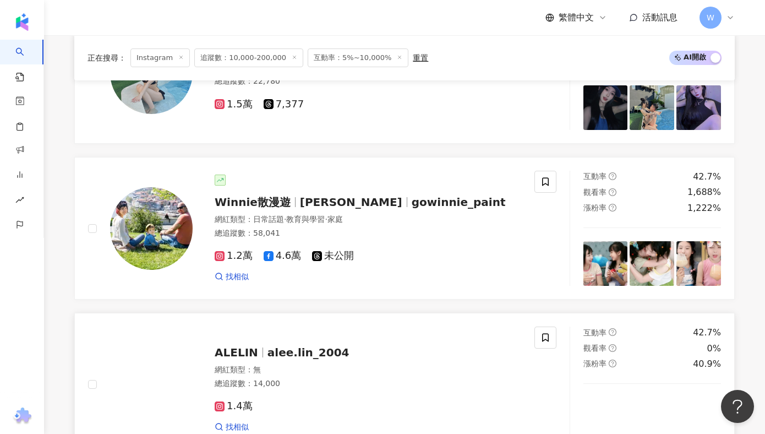
scroll to position [2120, 0]
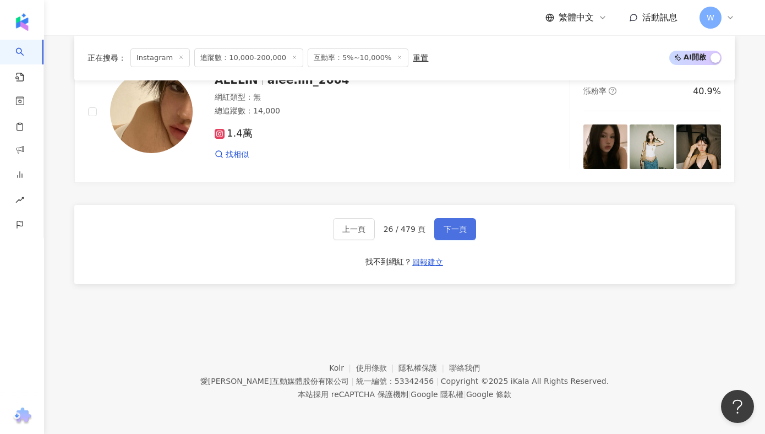
click at [460, 228] on span "下一頁" at bounding box center [455, 229] width 23 height 9
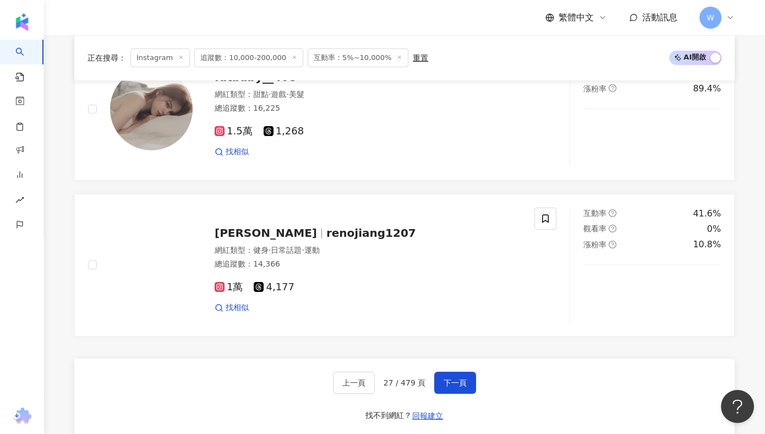
scroll to position [2143, 0]
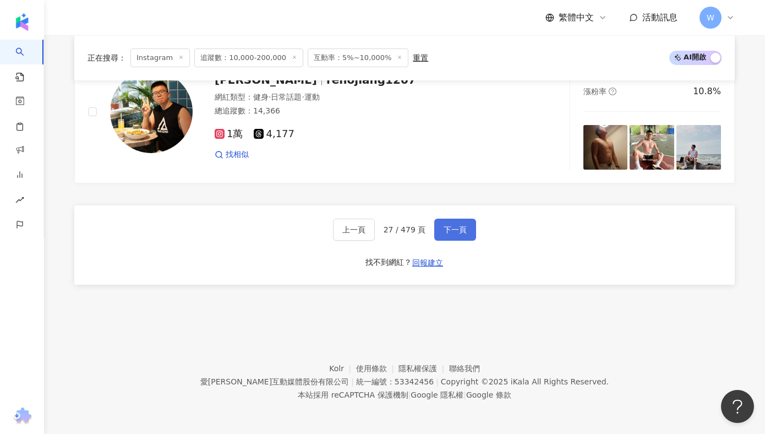
click at [457, 229] on span "下一頁" at bounding box center [455, 229] width 23 height 9
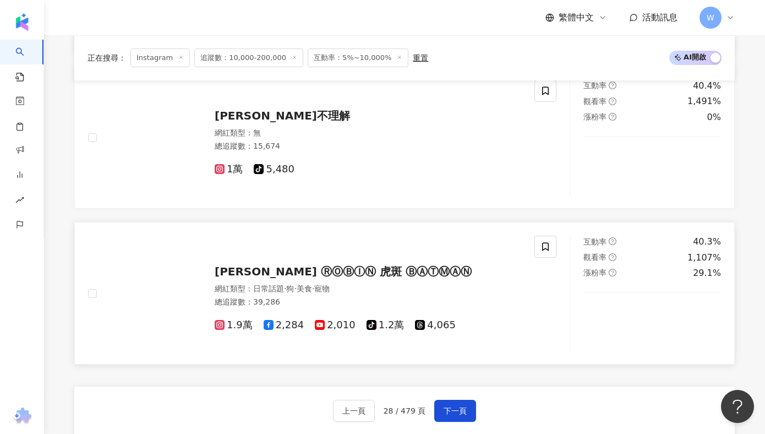
scroll to position [1940, 0]
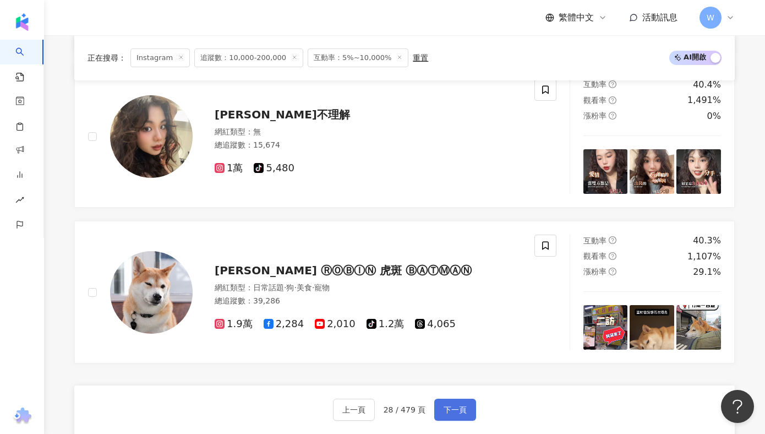
click at [449, 410] on span "下一頁" at bounding box center [455, 409] width 23 height 9
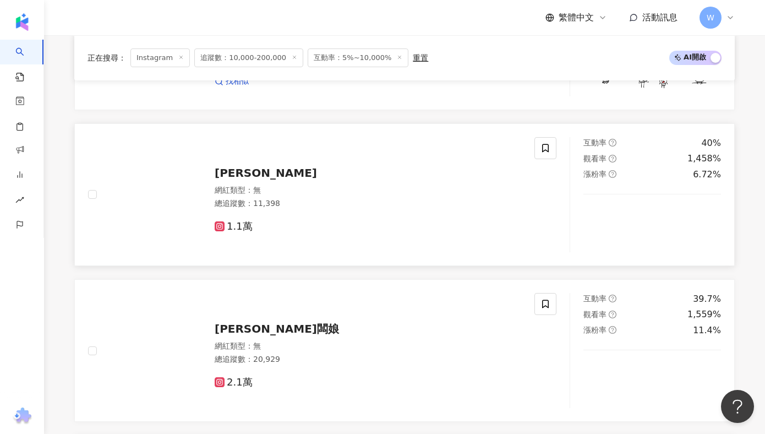
scroll to position [1534, 0]
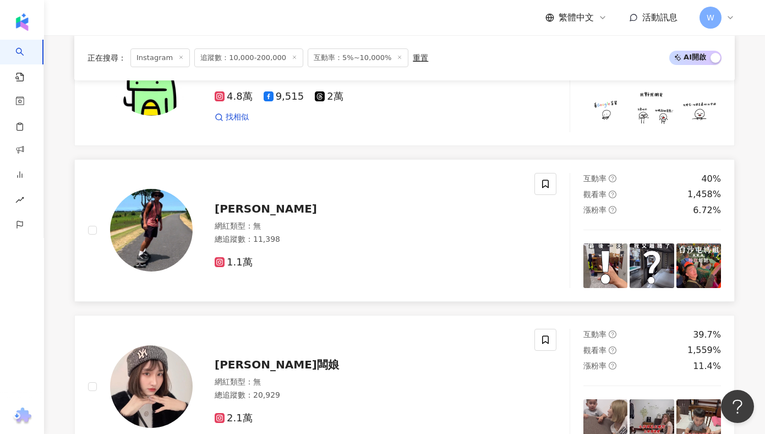
click at [228, 201] on div "Alan" at bounding box center [368, 208] width 307 height 15
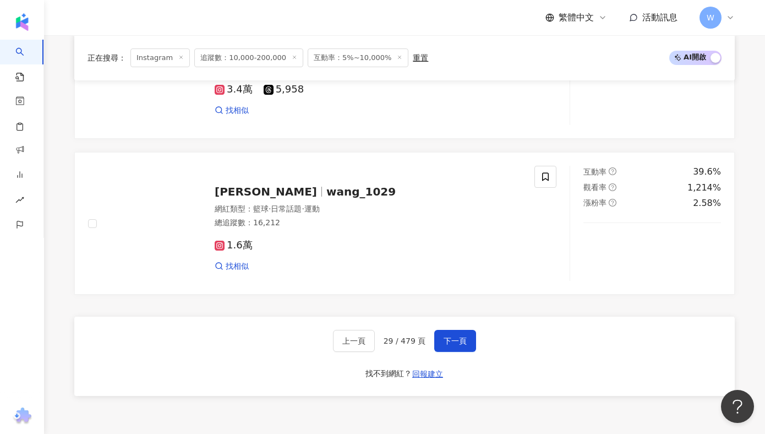
scroll to position [2028, 0]
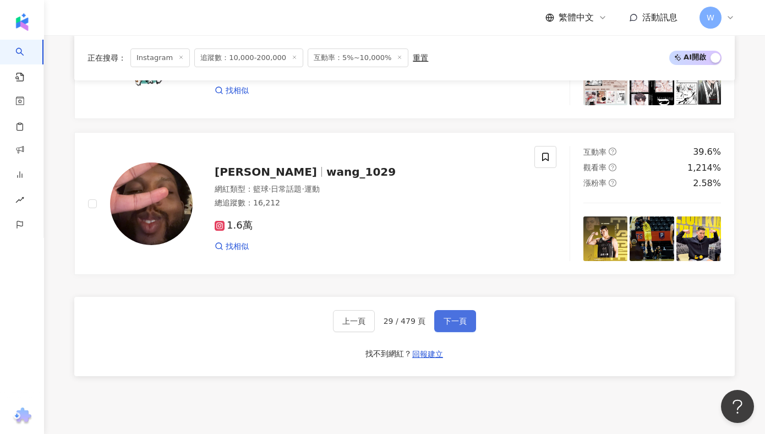
click at [454, 323] on span "下一頁" at bounding box center [455, 320] width 23 height 9
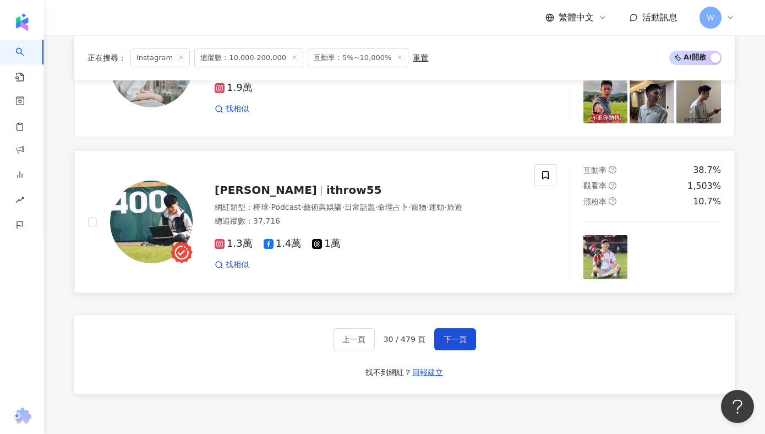
scroll to position [2120, 0]
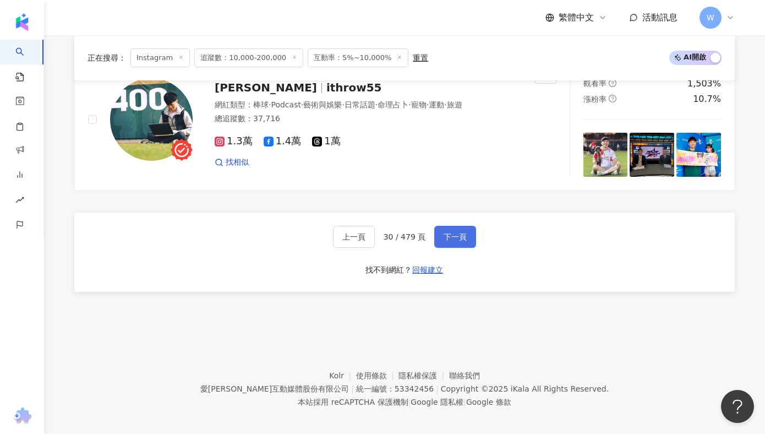
click at [440, 226] on button "下一頁" at bounding box center [455, 237] width 42 height 22
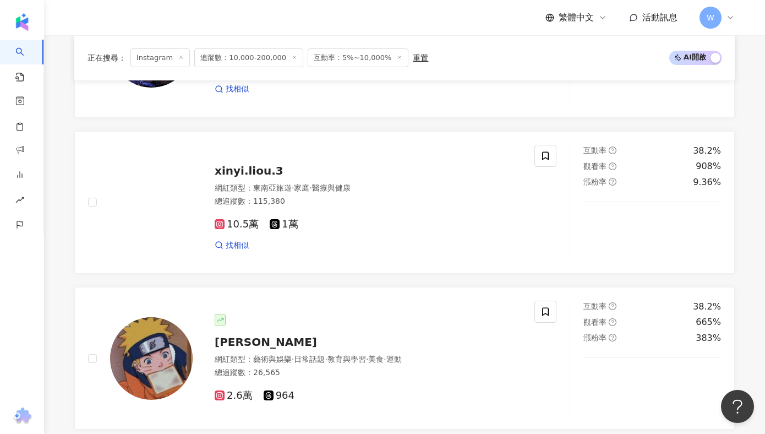
scroll to position [1607, 0]
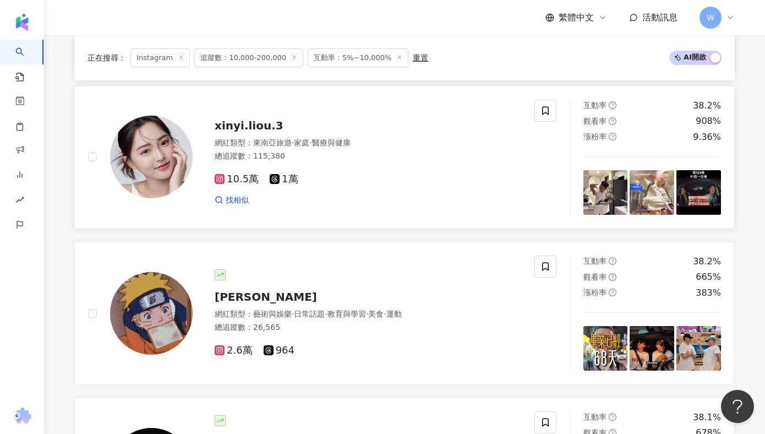
click at [245, 125] on span "xinyi.liou.3" at bounding box center [249, 125] width 69 height 13
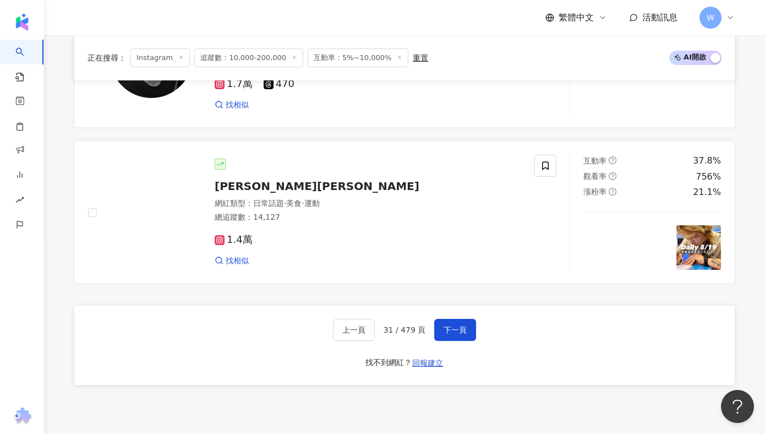
scroll to position [2120, 0]
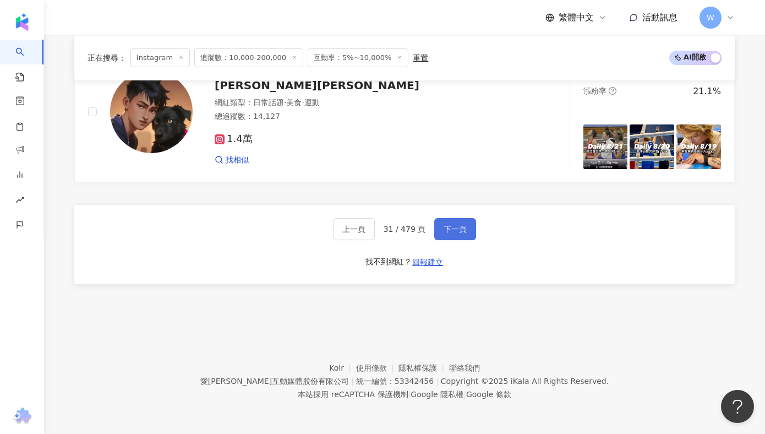
click at [465, 231] on span "下一頁" at bounding box center [455, 229] width 23 height 9
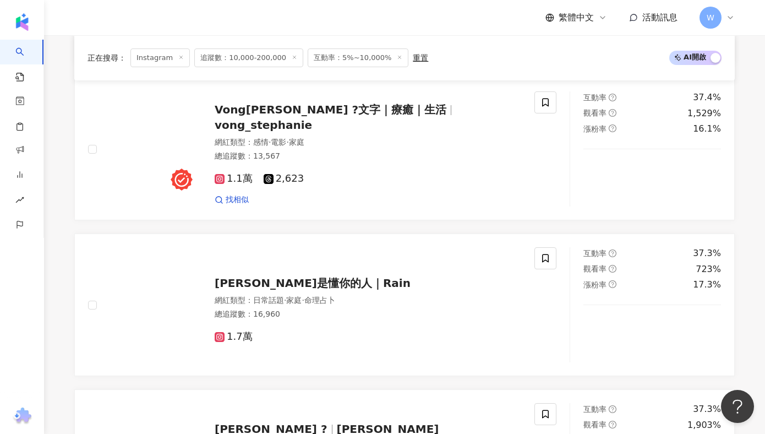
scroll to position [1379, 0]
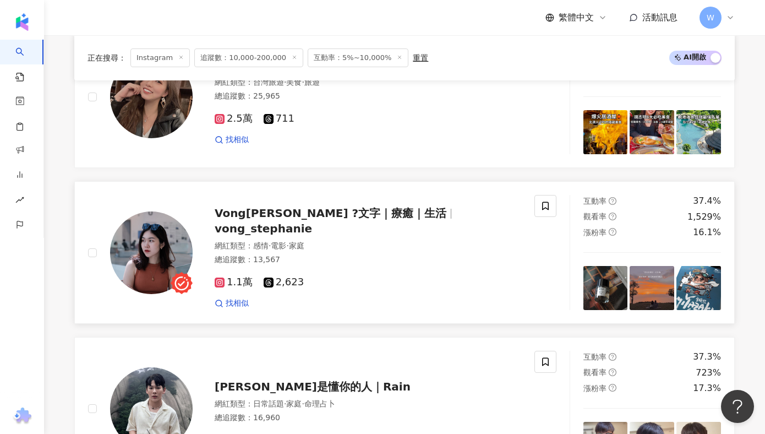
click at [345, 220] on span "Vong汪 ?文字｜療癒｜生活" at bounding box center [331, 212] width 232 height 13
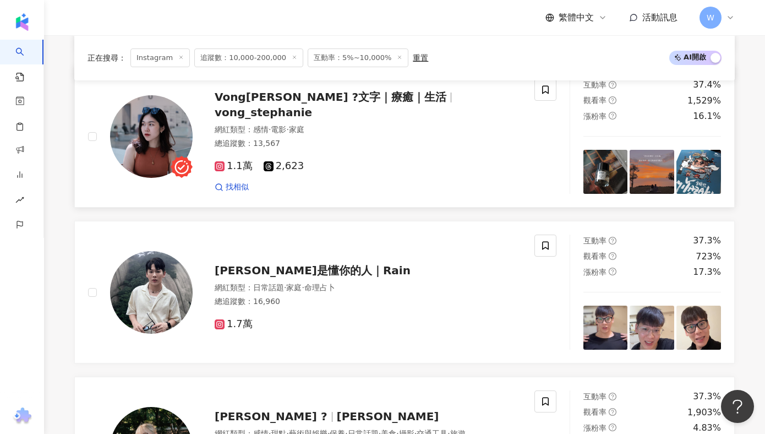
scroll to position [2143, 0]
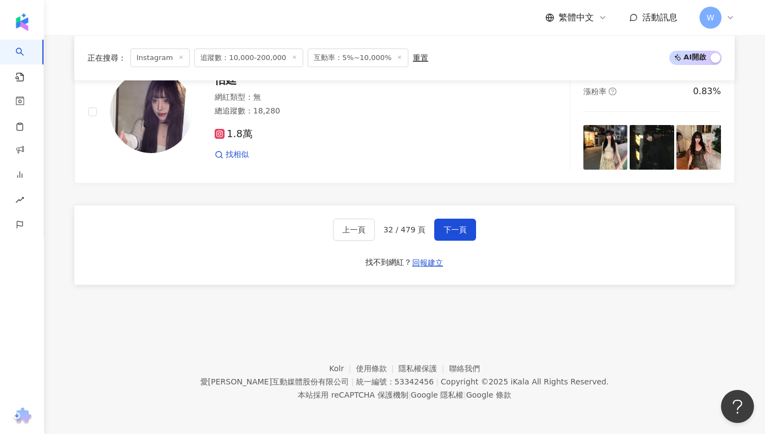
click at [466, 215] on div "上一頁 32 / 479 頁 下一頁 找不到網紅？ 回報建立" at bounding box center [404, 244] width 660 height 79
click at [459, 225] on span "下一頁" at bounding box center [455, 229] width 23 height 9
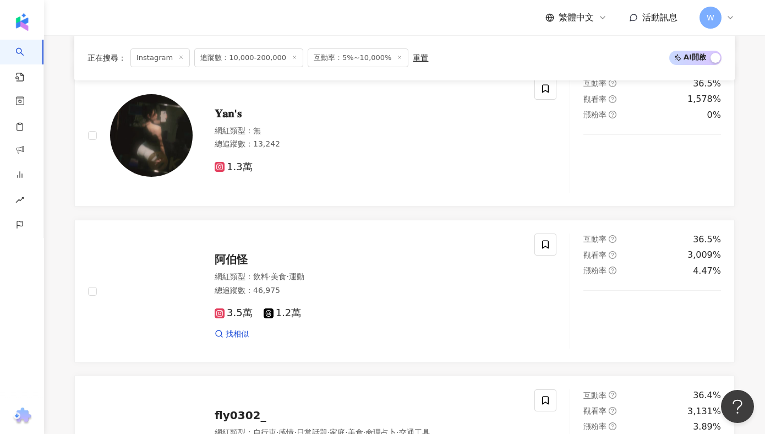
scroll to position [2120, 0]
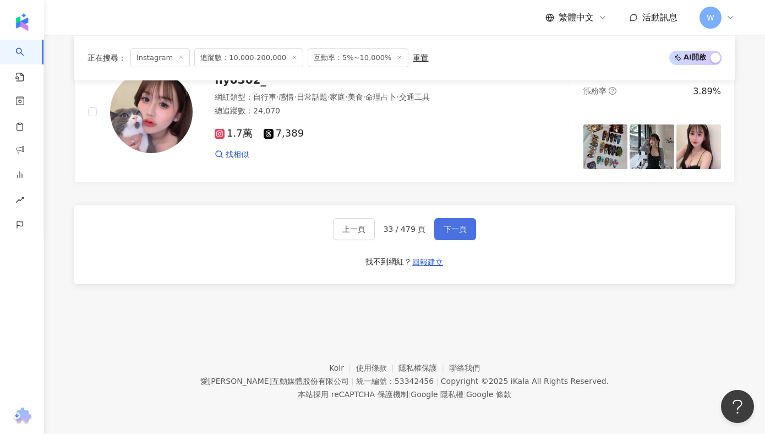
click at [461, 234] on button "下一頁" at bounding box center [455, 229] width 42 height 22
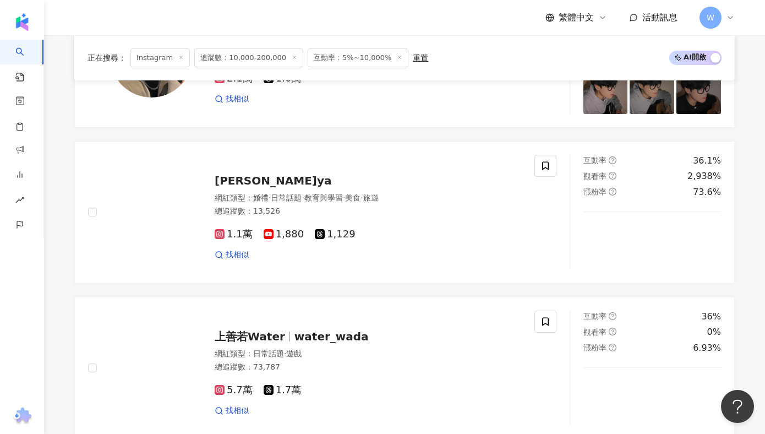
scroll to position [1227, 0]
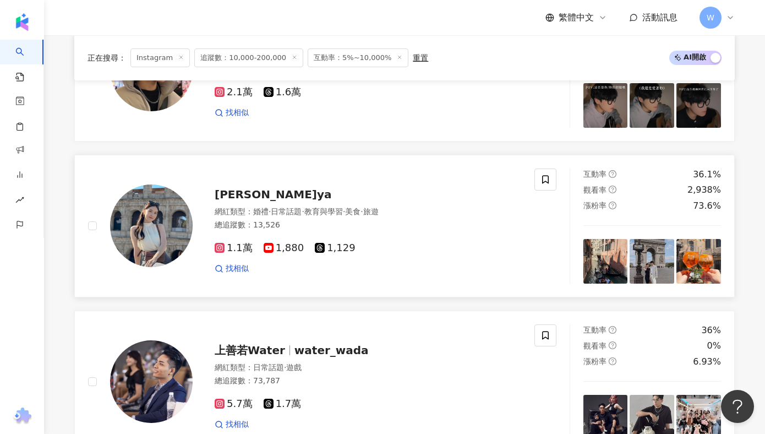
click at [241, 195] on span "黎曄ya" at bounding box center [273, 194] width 117 height 13
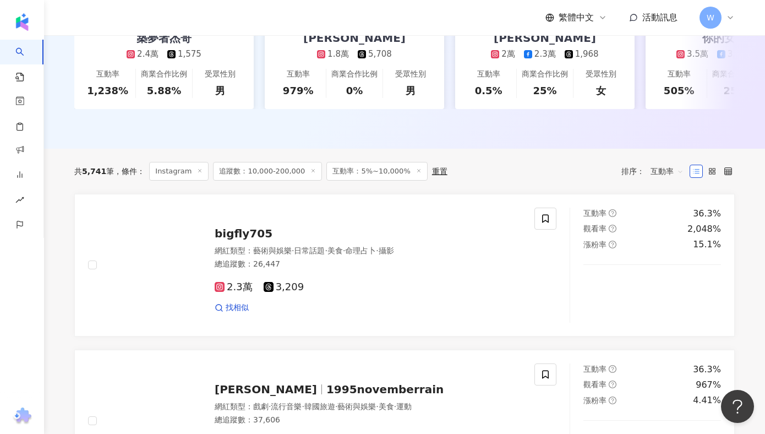
scroll to position [256, 0]
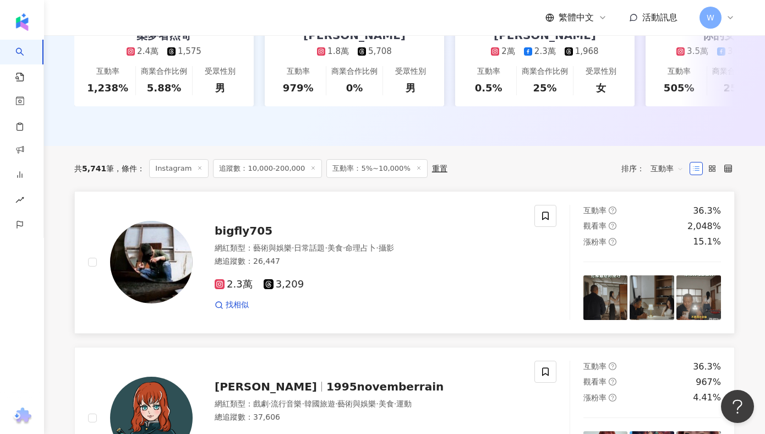
click at [260, 230] on span "bigfly705" at bounding box center [244, 230] width 58 height 13
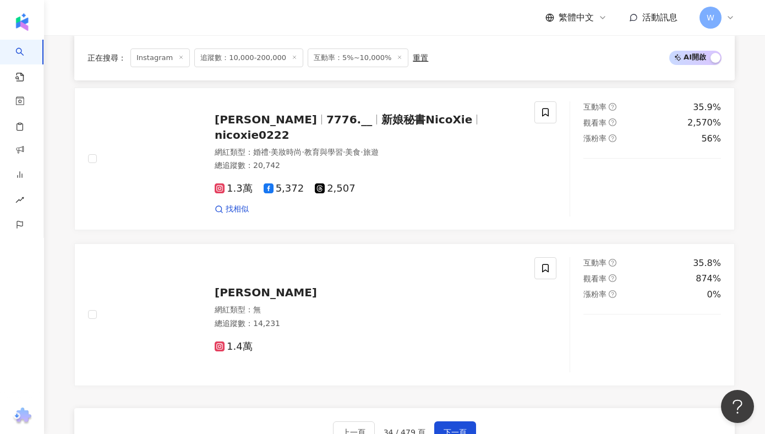
scroll to position [2213, 0]
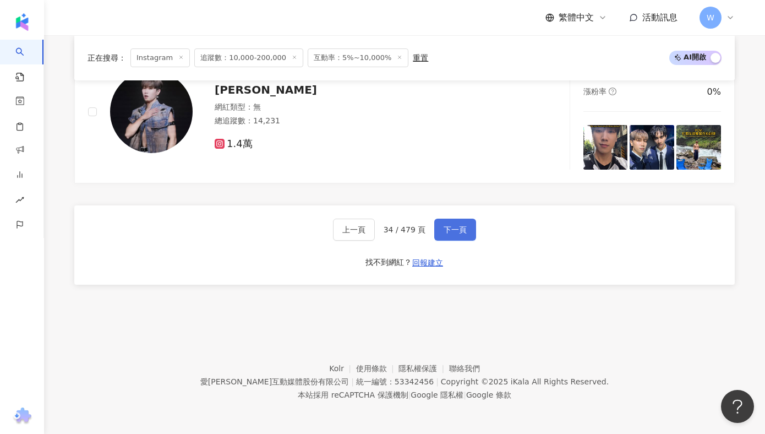
click at [456, 227] on span "下一頁" at bounding box center [455, 229] width 23 height 9
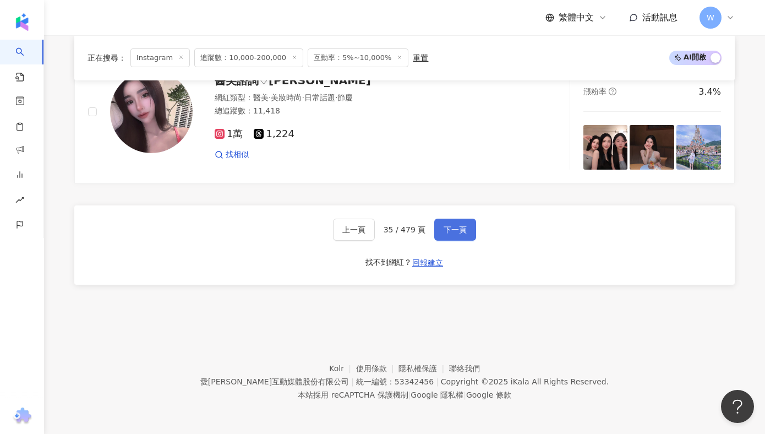
click at [450, 225] on span "下一頁" at bounding box center [455, 229] width 23 height 9
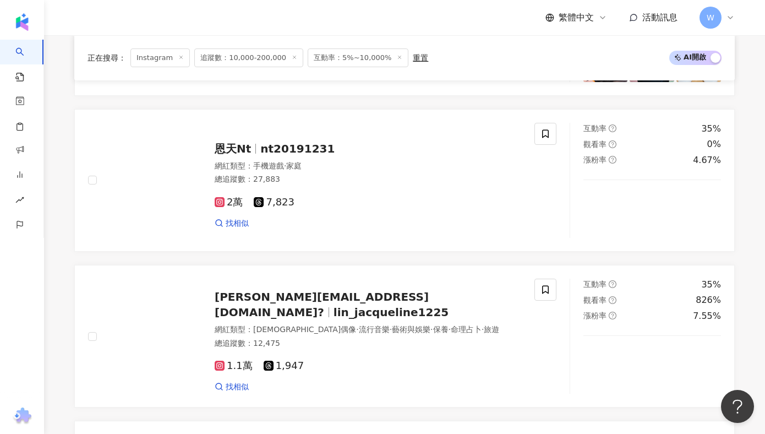
scroll to position [2120, 0]
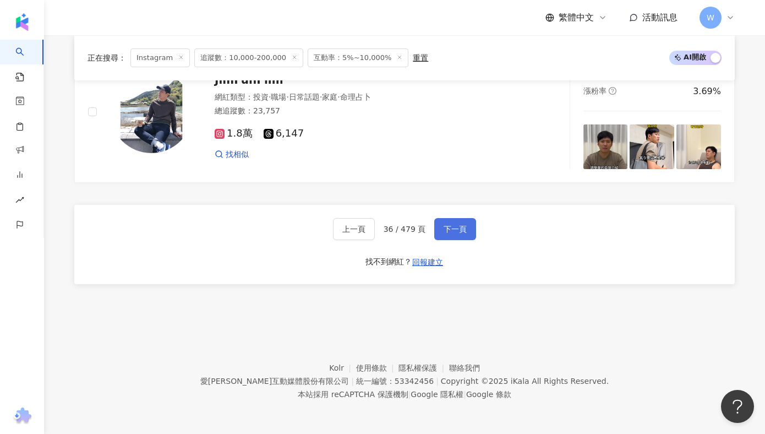
click at [457, 232] on span "下一頁" at bounding box center [455, 229] width 23 height 9
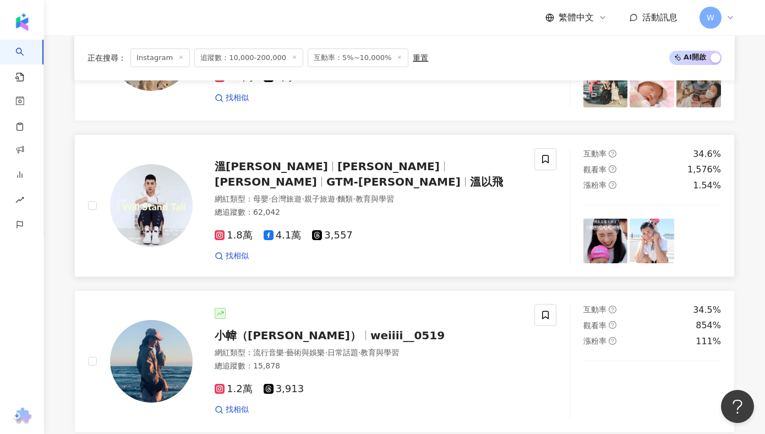
scroll to position [820, 0]
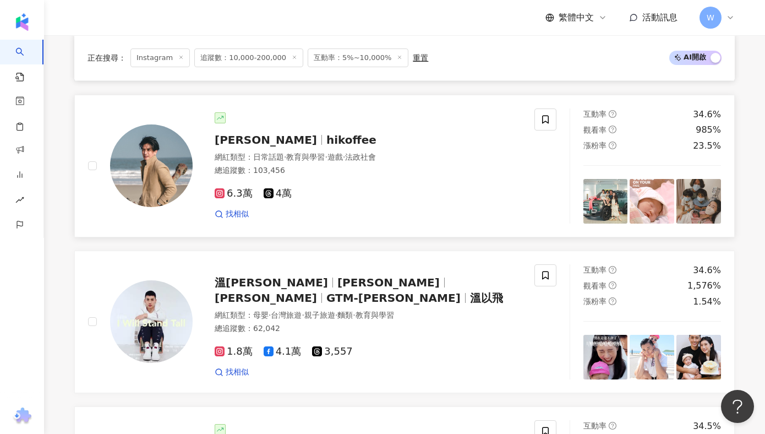
click at [326, 143] on span "hikoffee" at bounding box center [351, 139] width 50 height 13
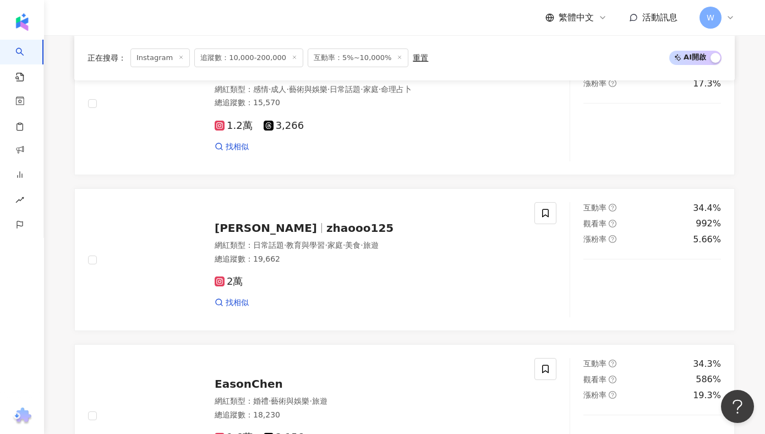
scroll to position [2017, 0]
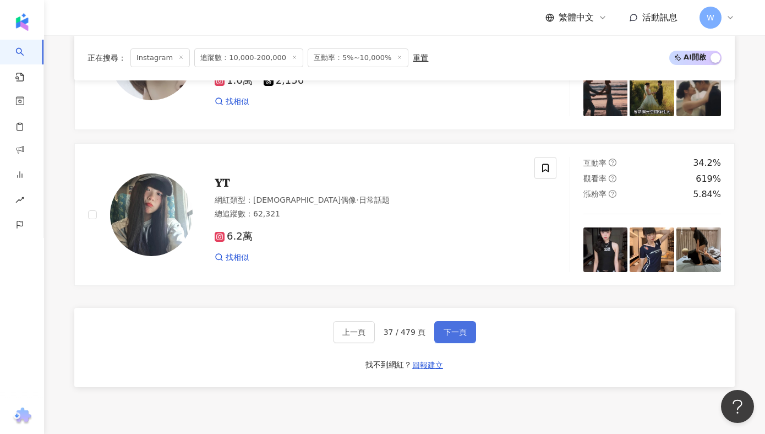
click at [452, 342] on button "下一頁" at bounding box center [455, 332] width 42 height 22
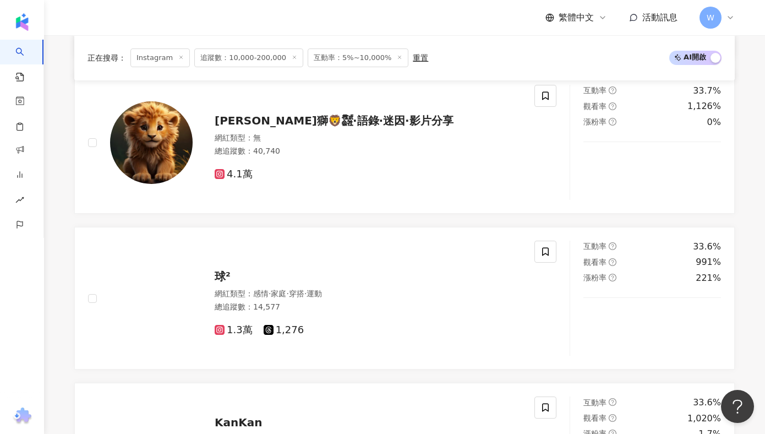
scroll to position [2128, 0]
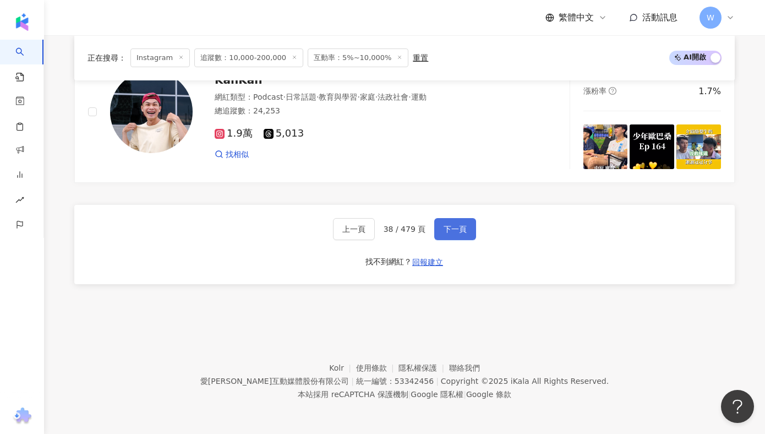
click at [469, 230] on button "下一頁" at bounding box center [455, 229] width 42 height 22
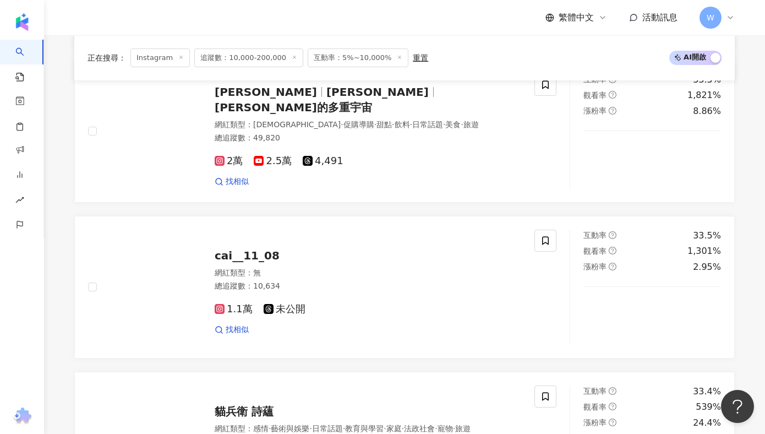
scroll to position [580, 0]
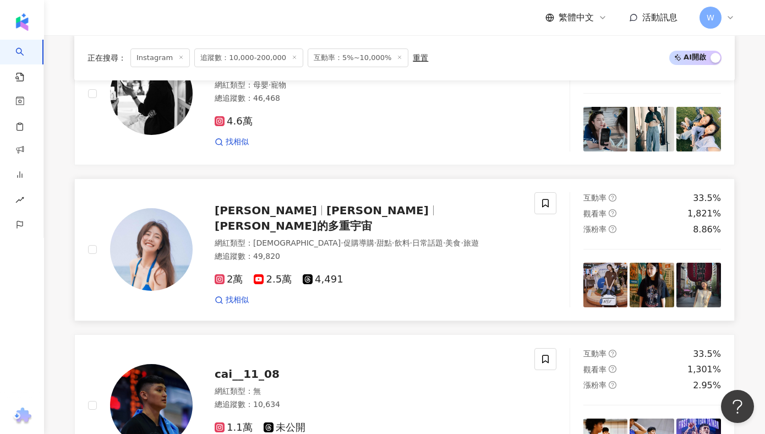
click at [330, 222] on span "Erica的多重宇宙" at bounding box center [293, 225] width 157 height 13
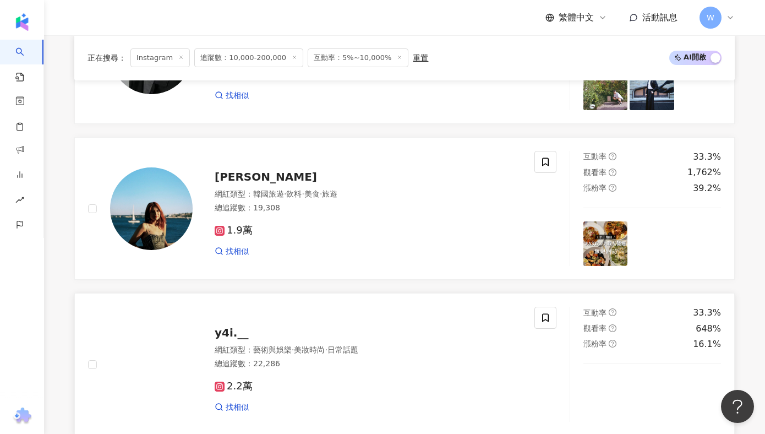
scroll to position [2120, 0]
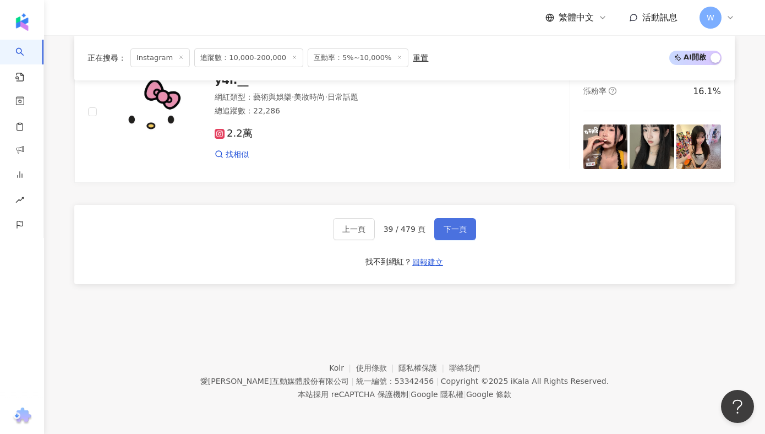
click at [462, 223] on button "下一頁" at bounding box center [455, 229] width 42 height 22
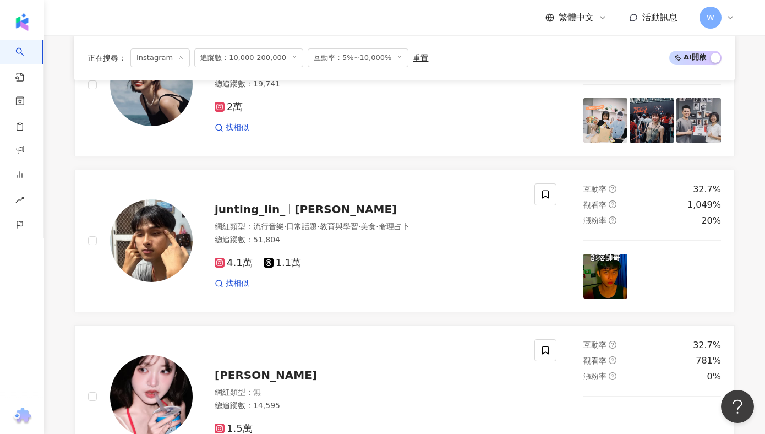
scroll to position [2000, 0]
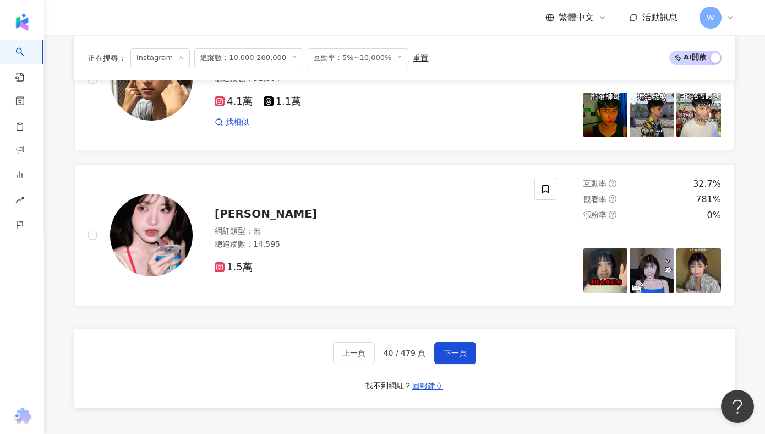
click at [458, 364] on div "上一頁 40 / 479 頁 下一頁 找不到網紅？ 回報建立" at bounding box center [404, 368] width 660 height 79
click at [468, 338] on div "上一頁 40 / 479 頁 下一頁 找不到網紅？ 回報建立" at bounding box center [404, 368] width 660 height 79
click at [466, 345] on button "下一頁" at bounding box center [455, 353] width 42 height 22
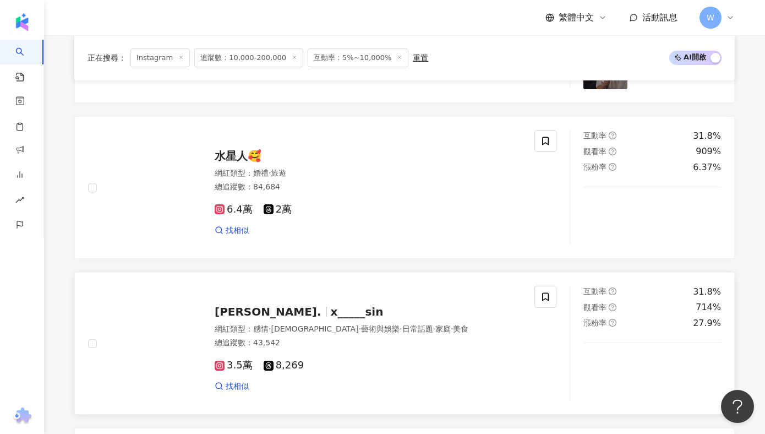
scroll to position [2120, 0]
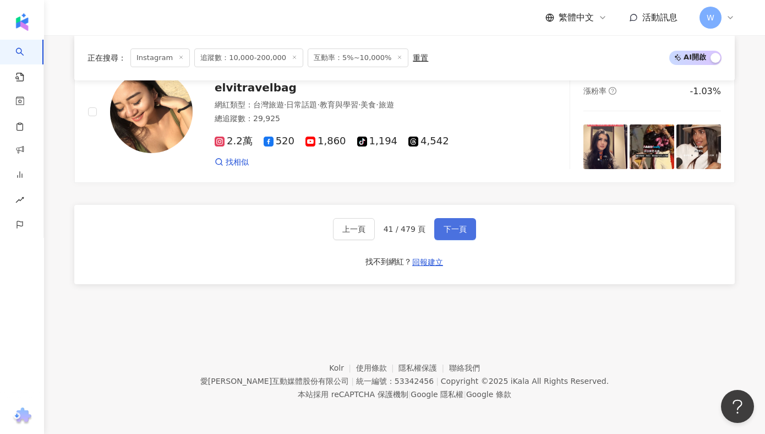
click at [461, 227] on span "下一頁" at bounding box center [455, 229] width 23 height 9
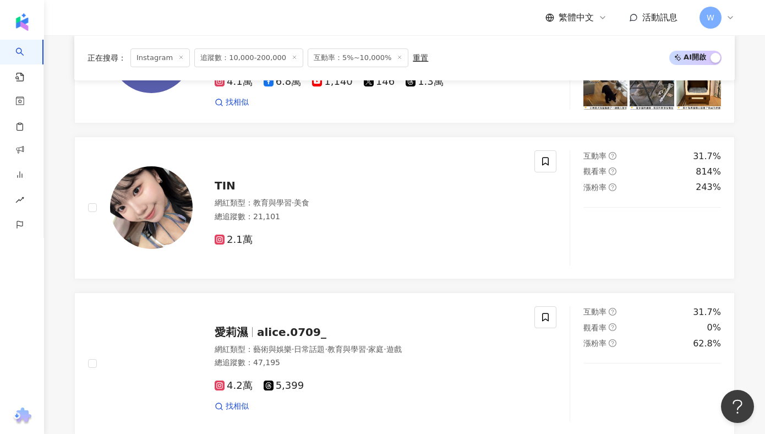
scroll to position [570, 0]
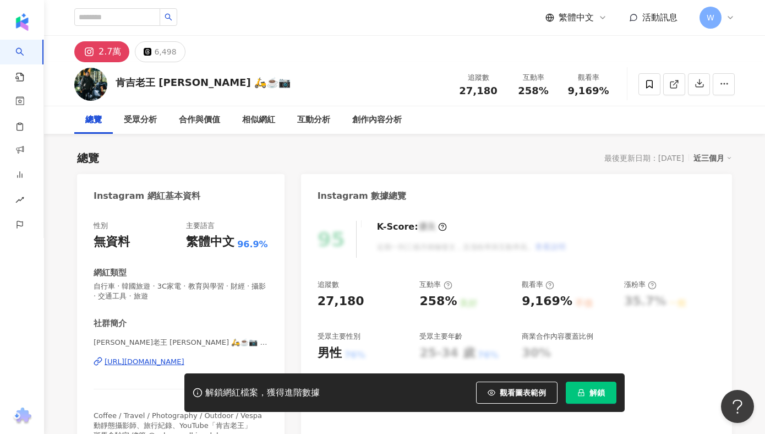
click at [157, 357] on div "https://www.instagram.com/kenjiwang5427/" at bounding box center [145, 362] width 80 height 10
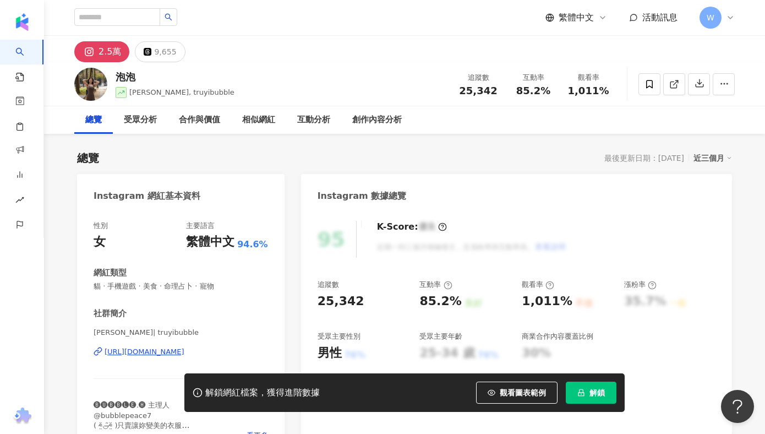
click at [176, 361] on div "黃楚詒 | truyibubble https://www.instagram.com/truyibubble/" at bounding box center [181, 359] width 174 height 64
click at [184, 348] on div "https://www.instagram.com/truyibubble/" at bounding box center [145, 352] width 80 height 10
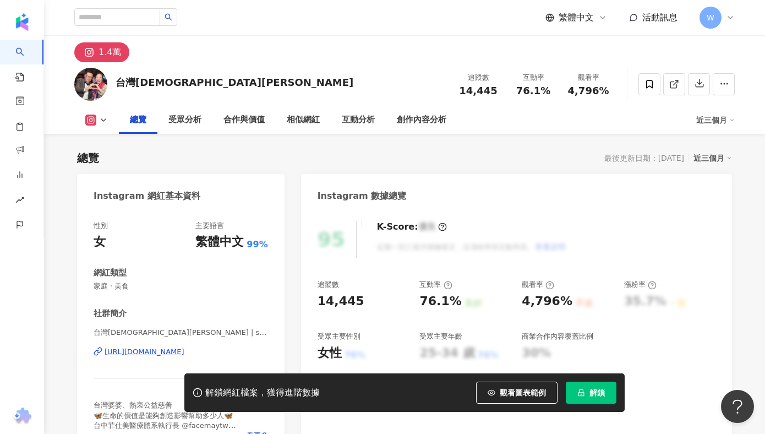
click at [161, 354] on div "https://www.instagram.com/sophia571121/" at bounding box center [145, 352] width 80 height 10
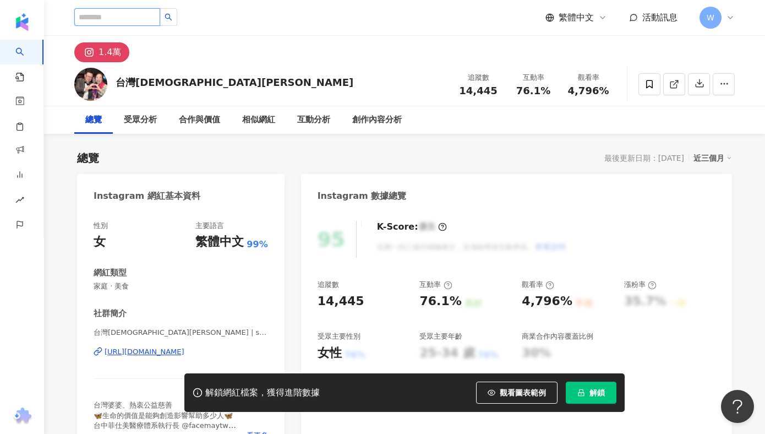
click at [132, 15] on input "search" at bounding box center [117, 17] width 86 height 18
paste input "*******"
click at [124, 17] on input "*******" at bounding box center [117, 17] width 86 height 18
paste input "*******"
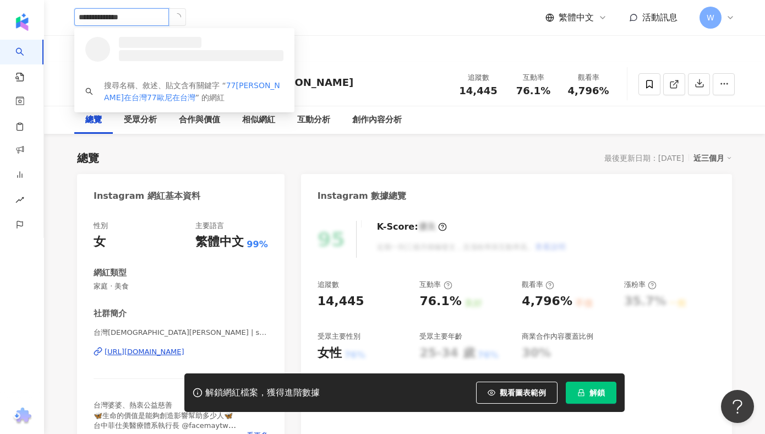
drag, startPoint x: 117, startPoint y: 17, endPoint x: 227, endPoint y: 15, distance: 110.6
click at [217, 17] on div "**********" at bounding box center [404, 17] width 660 height 35
type input "*******"
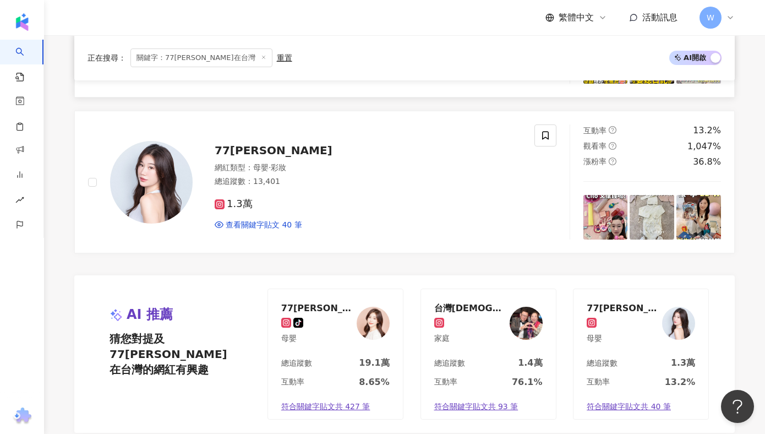
scroll to position [419, 0]
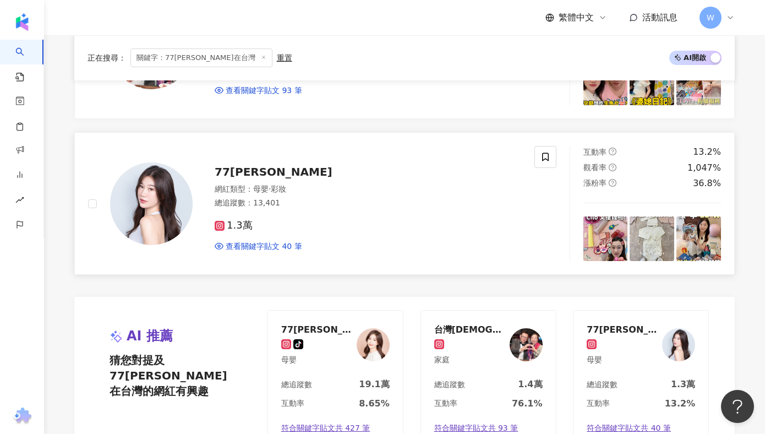
click at [247, 173] on span "77歐尼" at bounding box center [274, 171] width 118 height 13
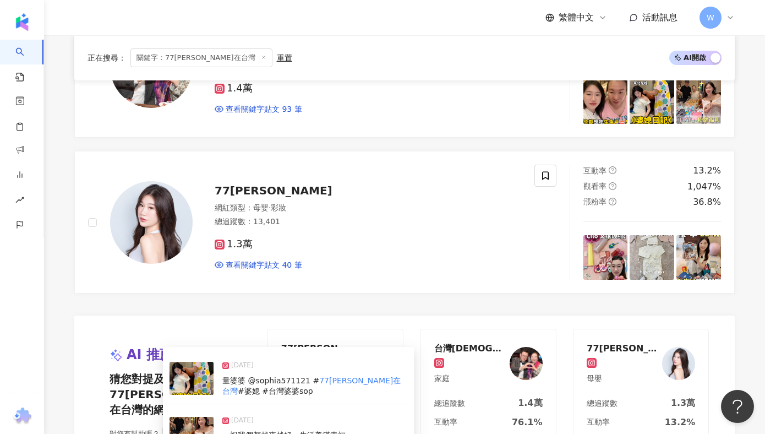
scroll to position [0, 0]
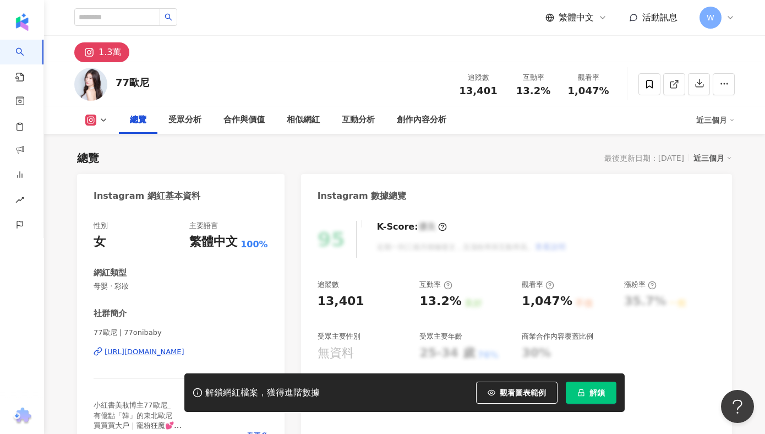
click at [167, 350] on div "https://www.instagram.com/77onibaby/" at bounding box center [145, 352] width 80 height 10
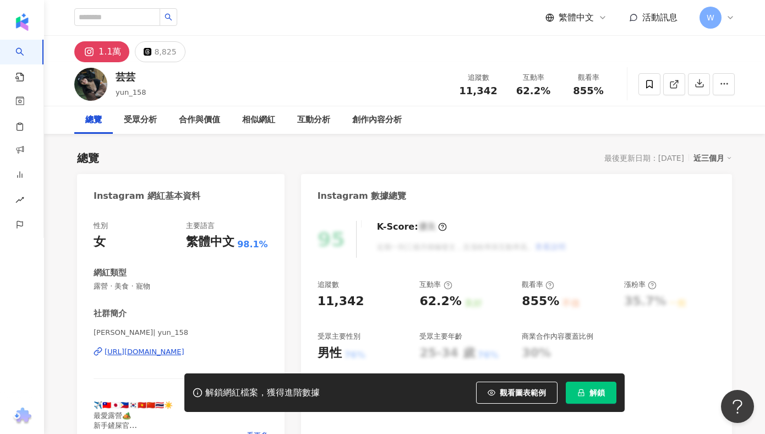
click at [183, 353] on div "[URL][DOMAIN_NAME]" at bounding box center [145, 352] width 80 height 10
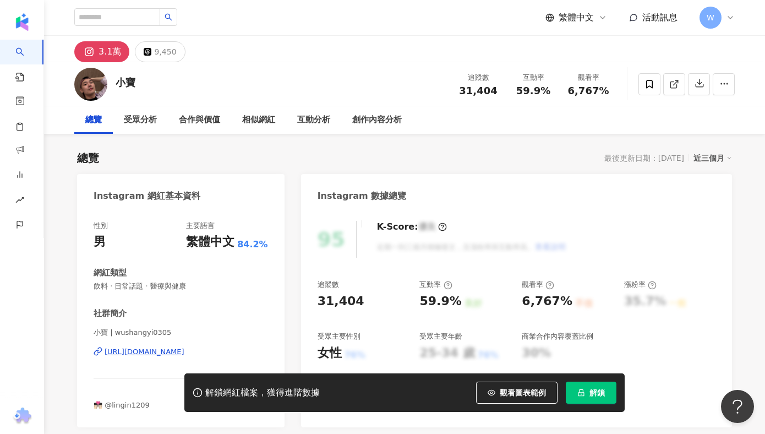
click at [184, 355] on div "https://www.instagram.com/wushangyi0305/" at bounding box center [145, 352] width 80 height 10
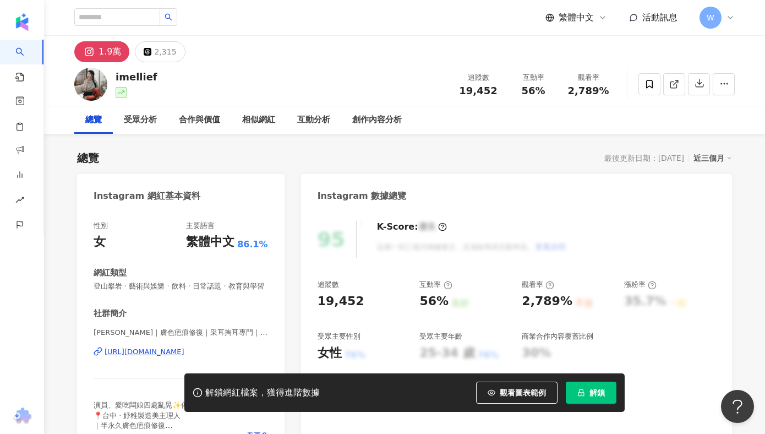
scroll to position [125, 0]
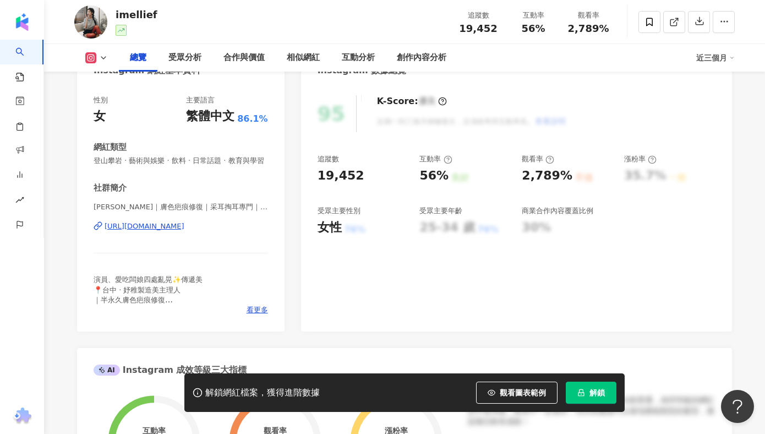
click at [184, 227] on div "https://www.instagram.com/imellief/" at bounding box center [145, 226] width 80 height 10
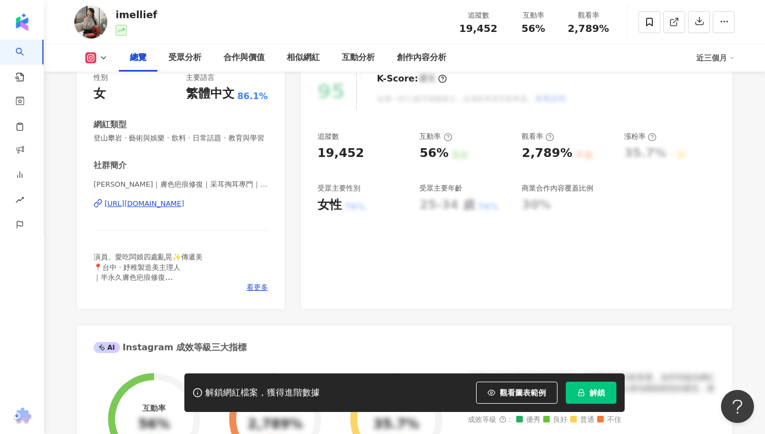
scroll to position [132, 0]
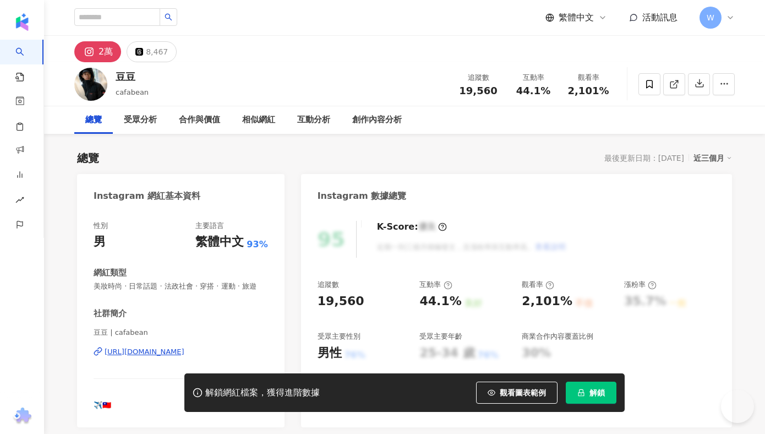
click at [184, 347] on div "https://www.instagram.com/cafabean/" at bounding box center [145, 352] width 80 height 10
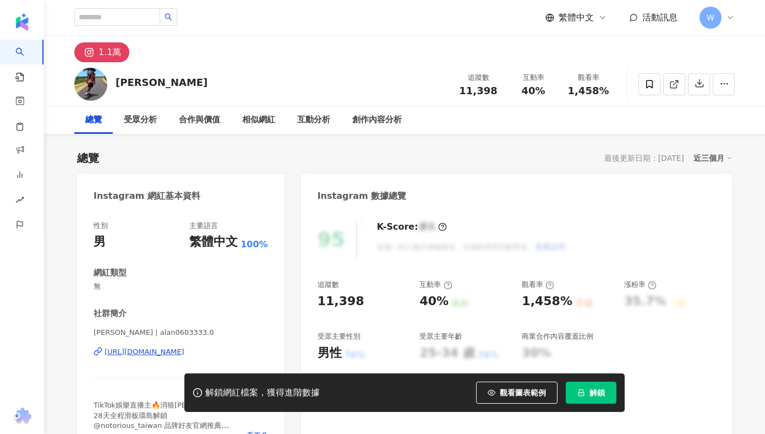
click at [134, 354] on div "[URL][DOMAIN_NAME]" at bounding box center [145, 352] width 80 height 10
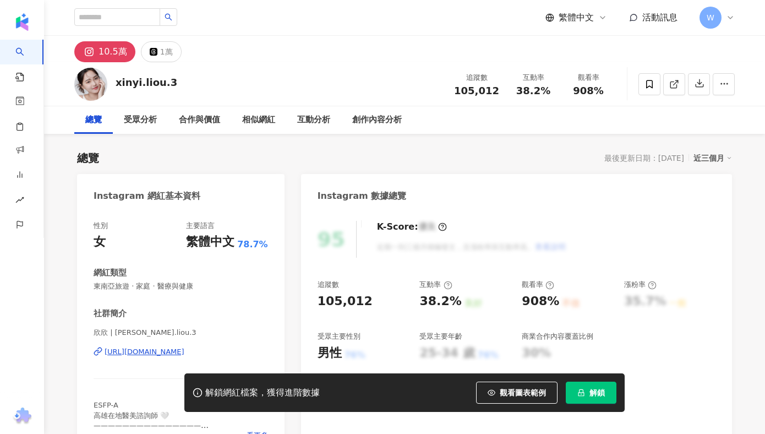
click at [166, 351] on div "https://www.instagram.com/xinyi.liou.3/" at bounding box center [145, 352] width 80 height 10
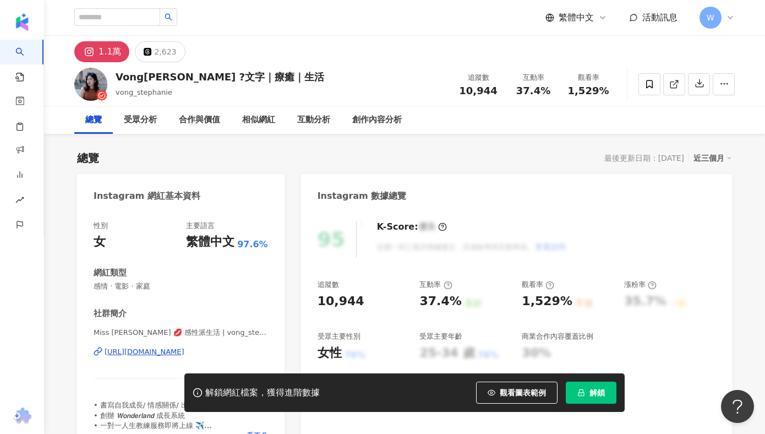
scroll to position [37, 0]
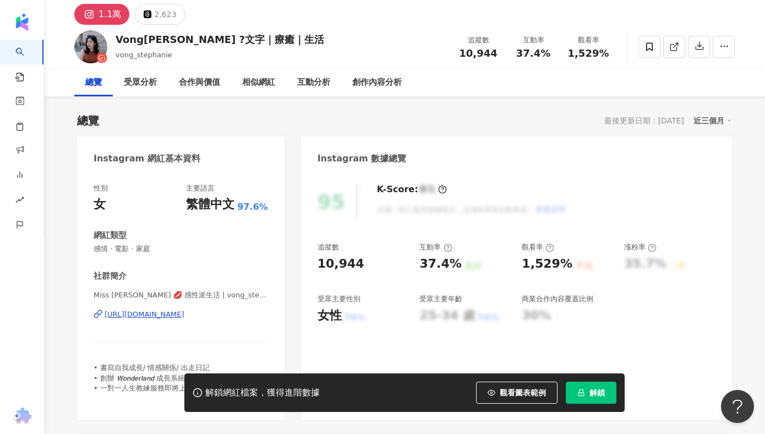
click at [166, 314] on div "https://www.instagram.com/vong_stephanie/" at bounding box center [145, 314] width 80 height 10
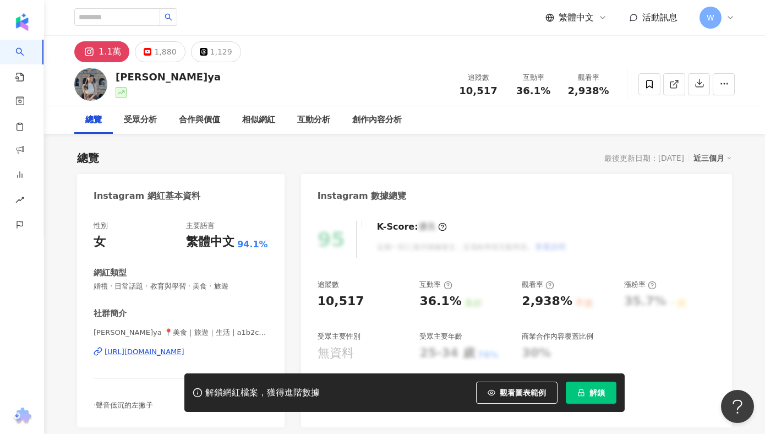
click at [183, 351] on div "https://www.instagram.com/a1b2c3838/" at bounding box center [145, 352] width 80 height 10
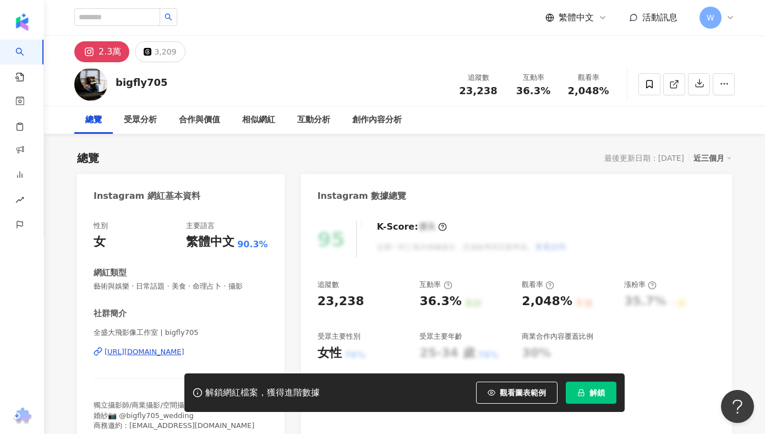
click at [196, 346] on div "全盛大飛影像工作室 | bigfly705 [URL][DOMAIN_NAME]" at bounding box center [181, 359] width 174 height 64
click at [184, 351] on div "https://www.instagram.com/bigfly705/" at bounding box center [145, 352] width 80 height 10
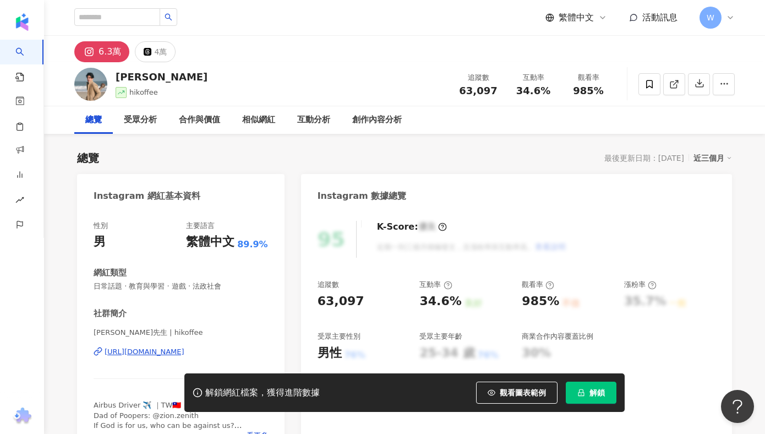
click at [172, 356] on div "https://www.instagram.com/hikoffee/" at bounding box center [145, 352] width 80 height 10
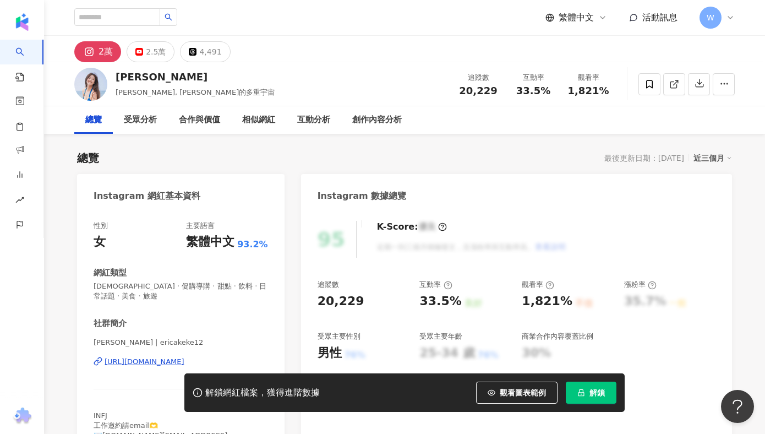
click at [184, 357] on div "https://www.instagram.com/ericakeke12/" at bounding box center [145, 362] width 80 height 10
